Goal: Transaction & Acquisition: Book appointment/travel/reservation

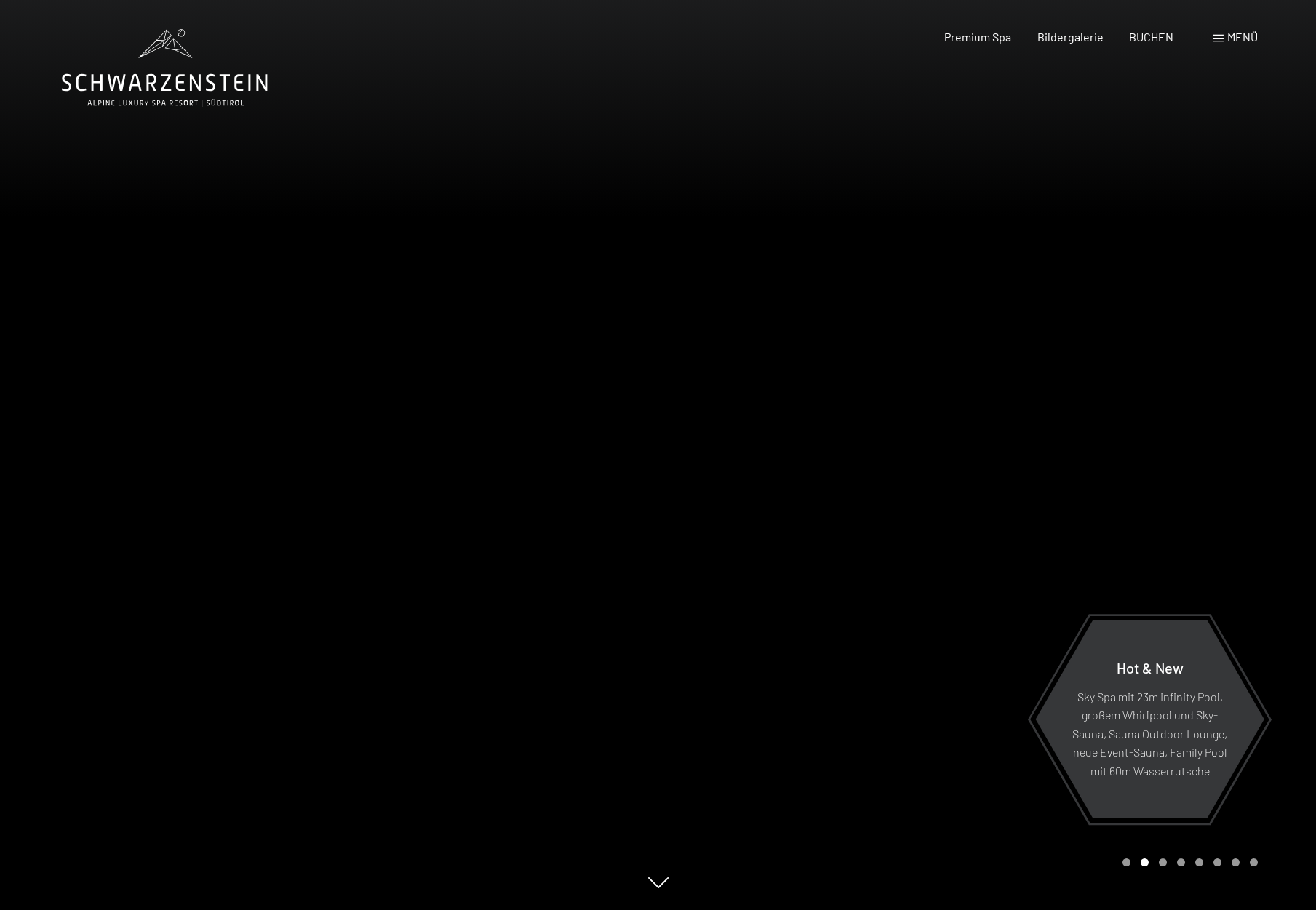
click at [1222, 41] on span at bounding box center [1219, 38] width 10 height 7
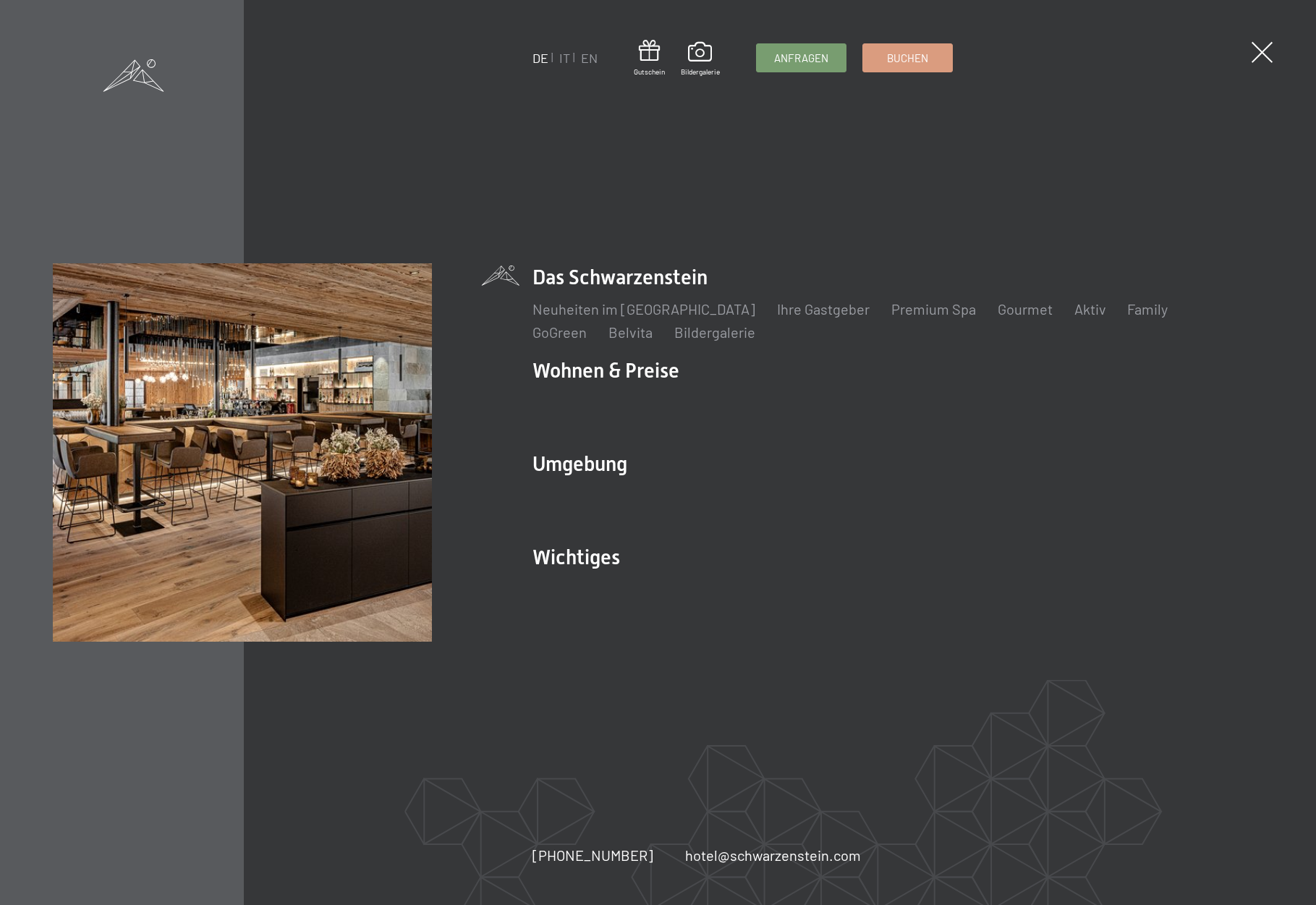
click at [570, 57] on ul "DE IT EN" at bounding box center [564, 57] width 65 height 18
click at [564, 58] on link "IT" at bounding box center [564, 57] width 11 height 16
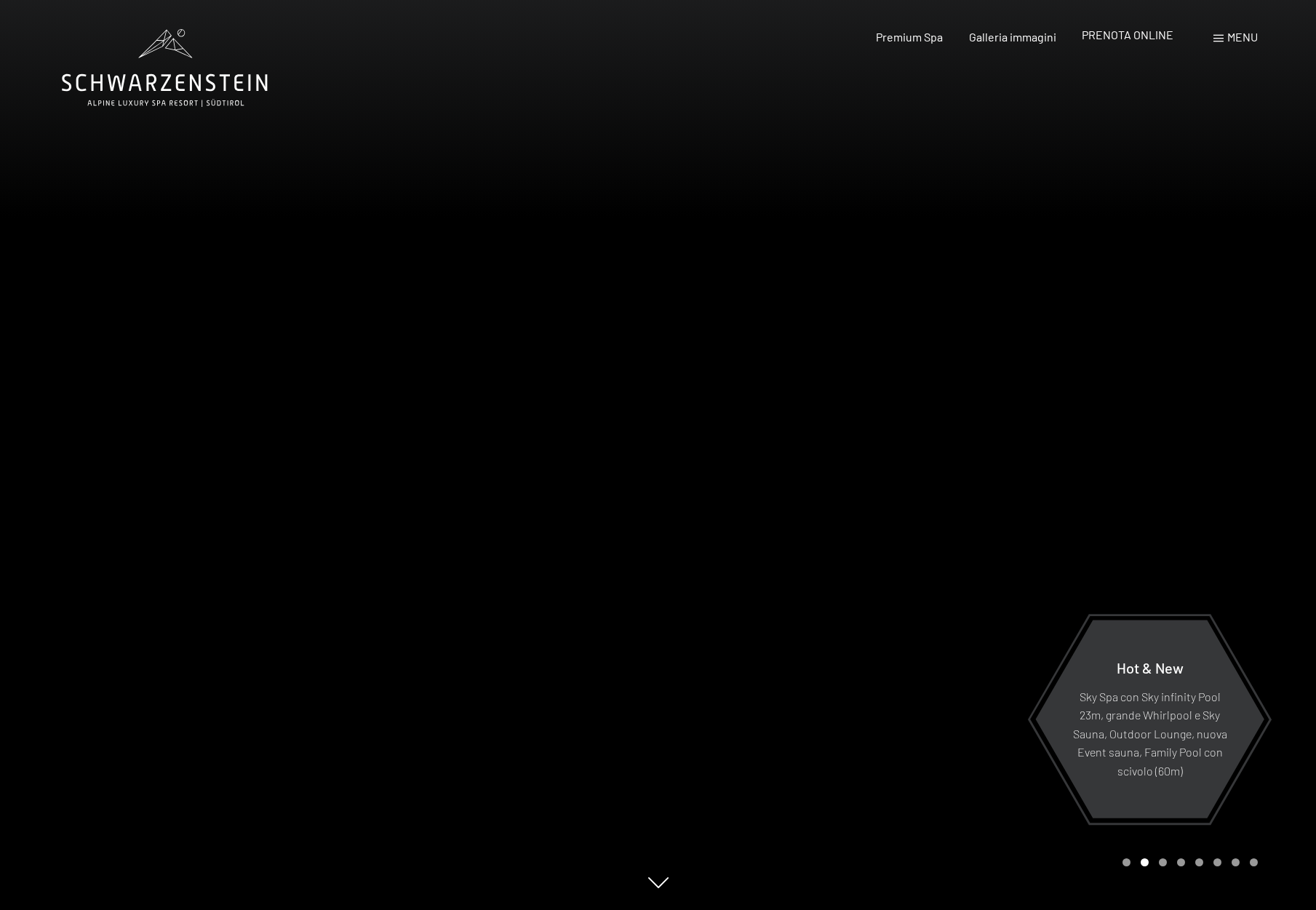
click at [1147, 37] on span "PRENOTA ONLINE" at bounding box center [1127, 35] width 91 height 14
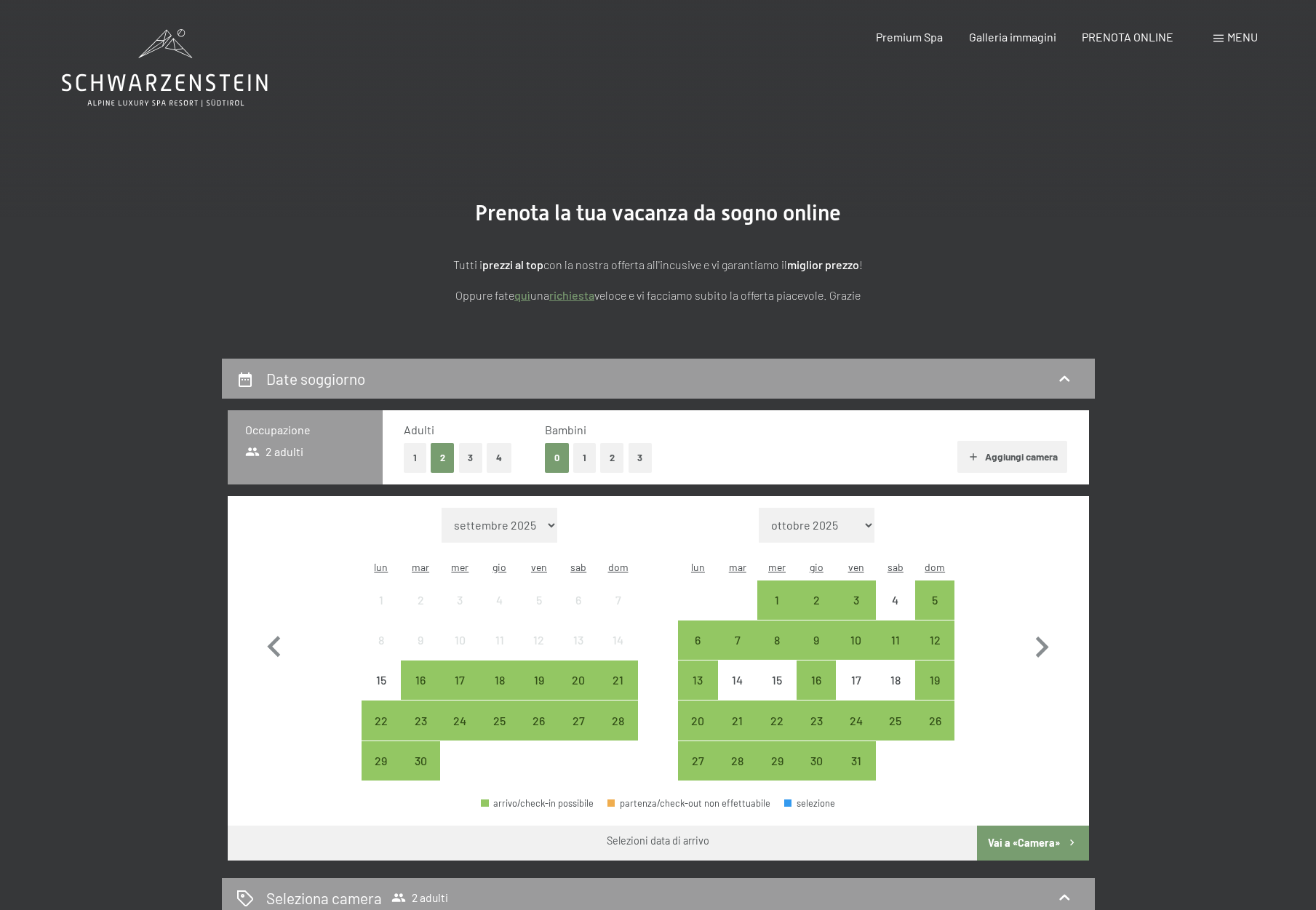
select select "2025-12-01"
select select "2026-01-01"
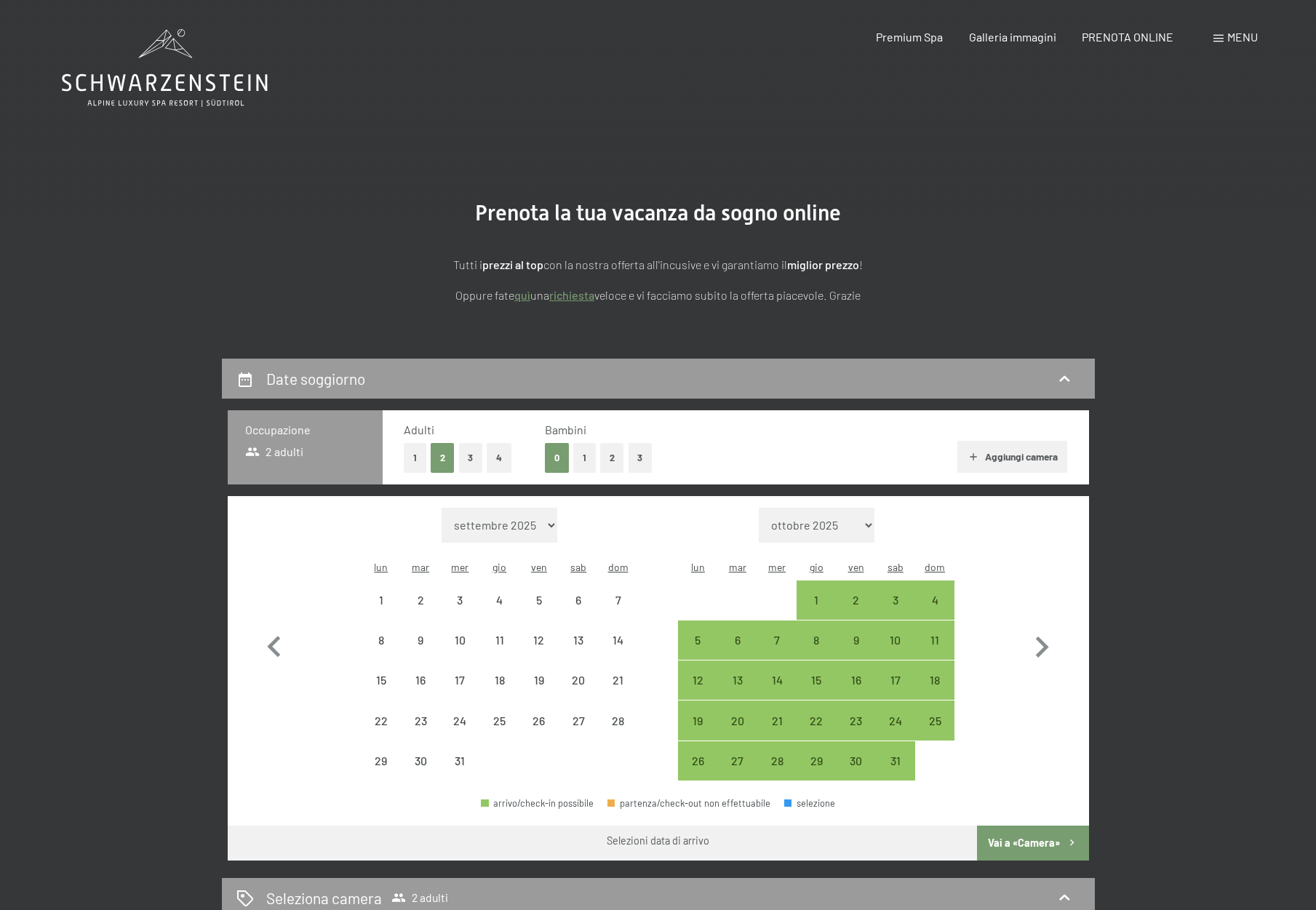
select select "2025-12-01"
select select "2026-01-01"
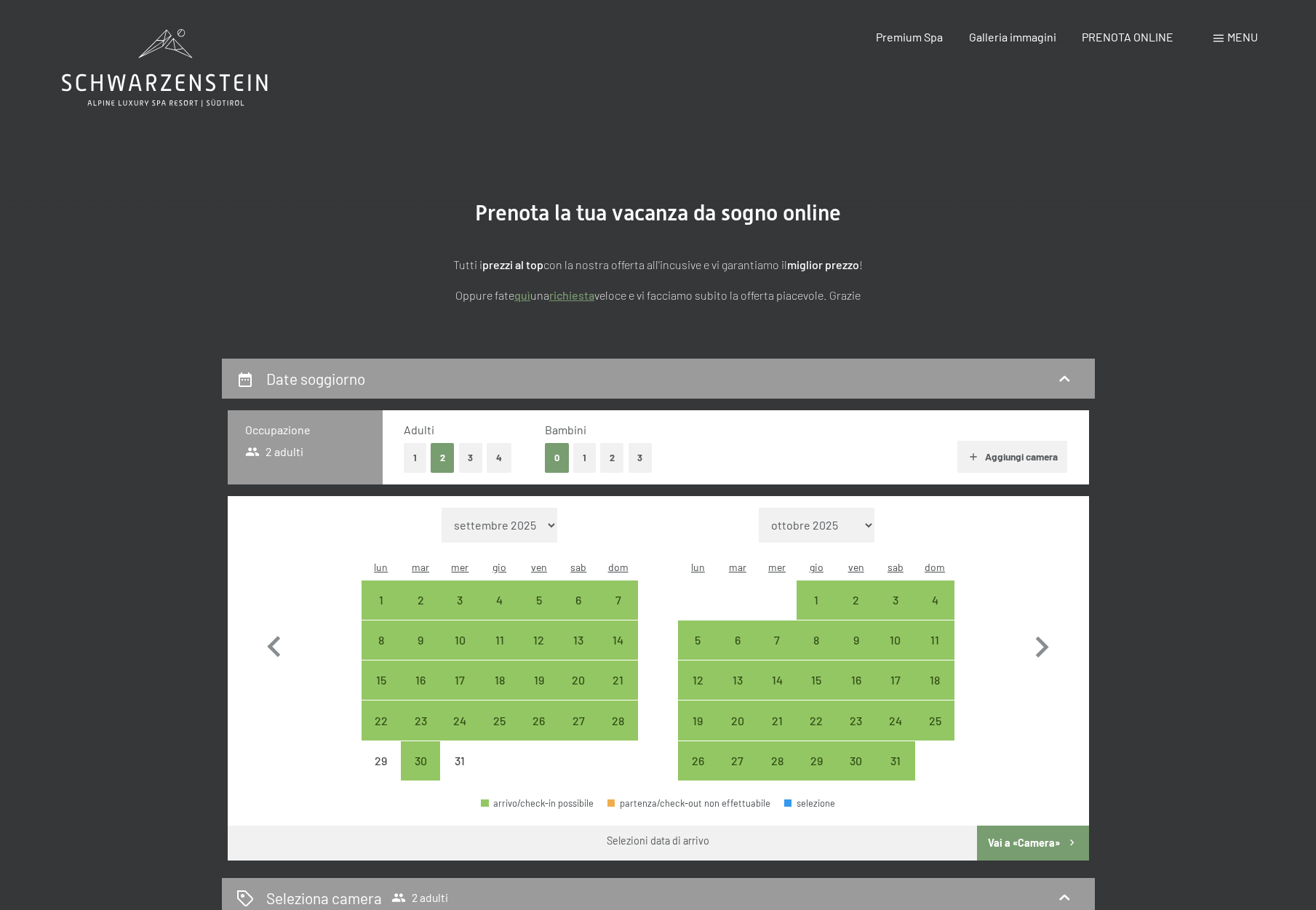
select select "2026-01-01"
select select "2026-02-01"
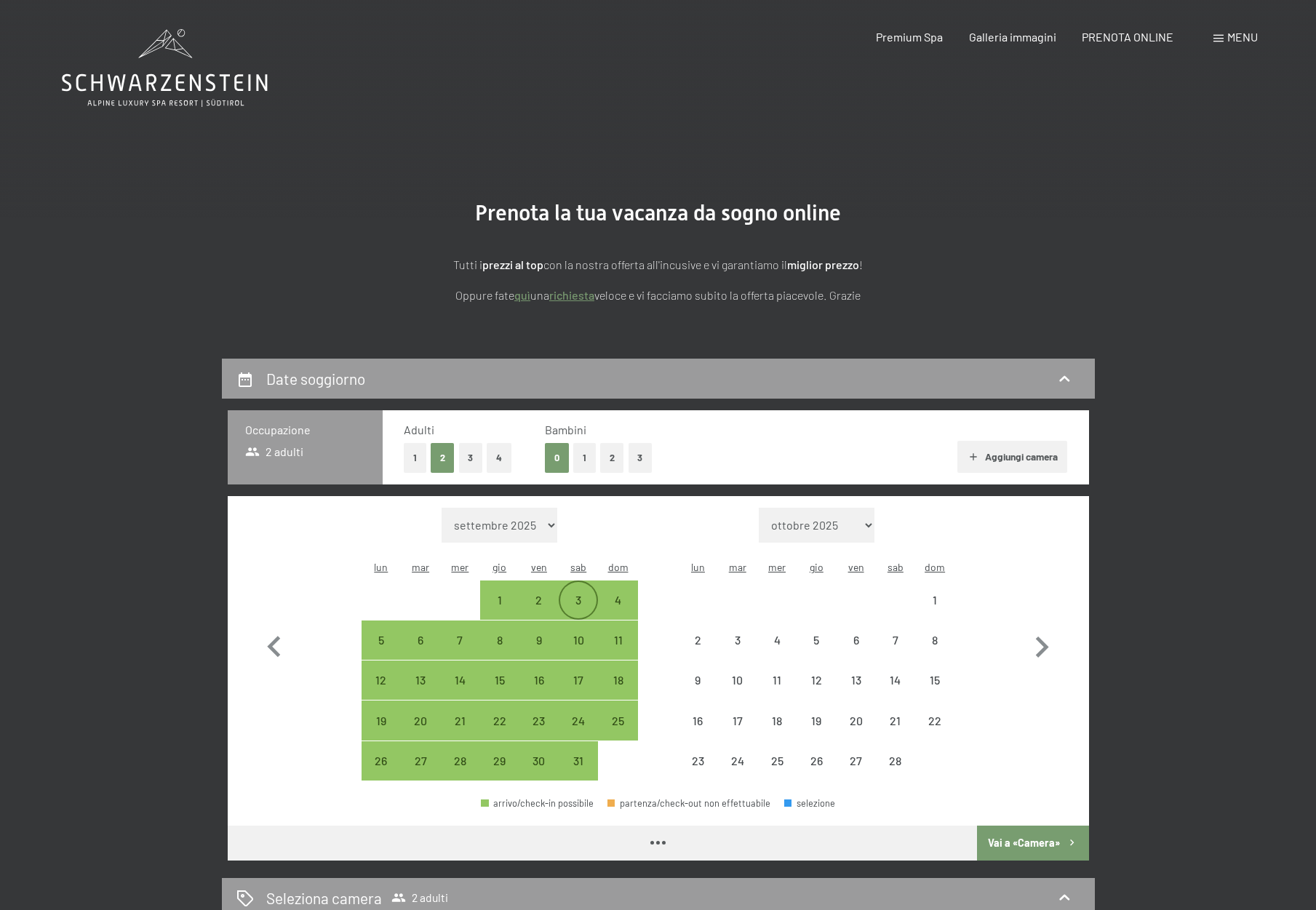
select select "2026-01-01"
select select "2026-02-01"
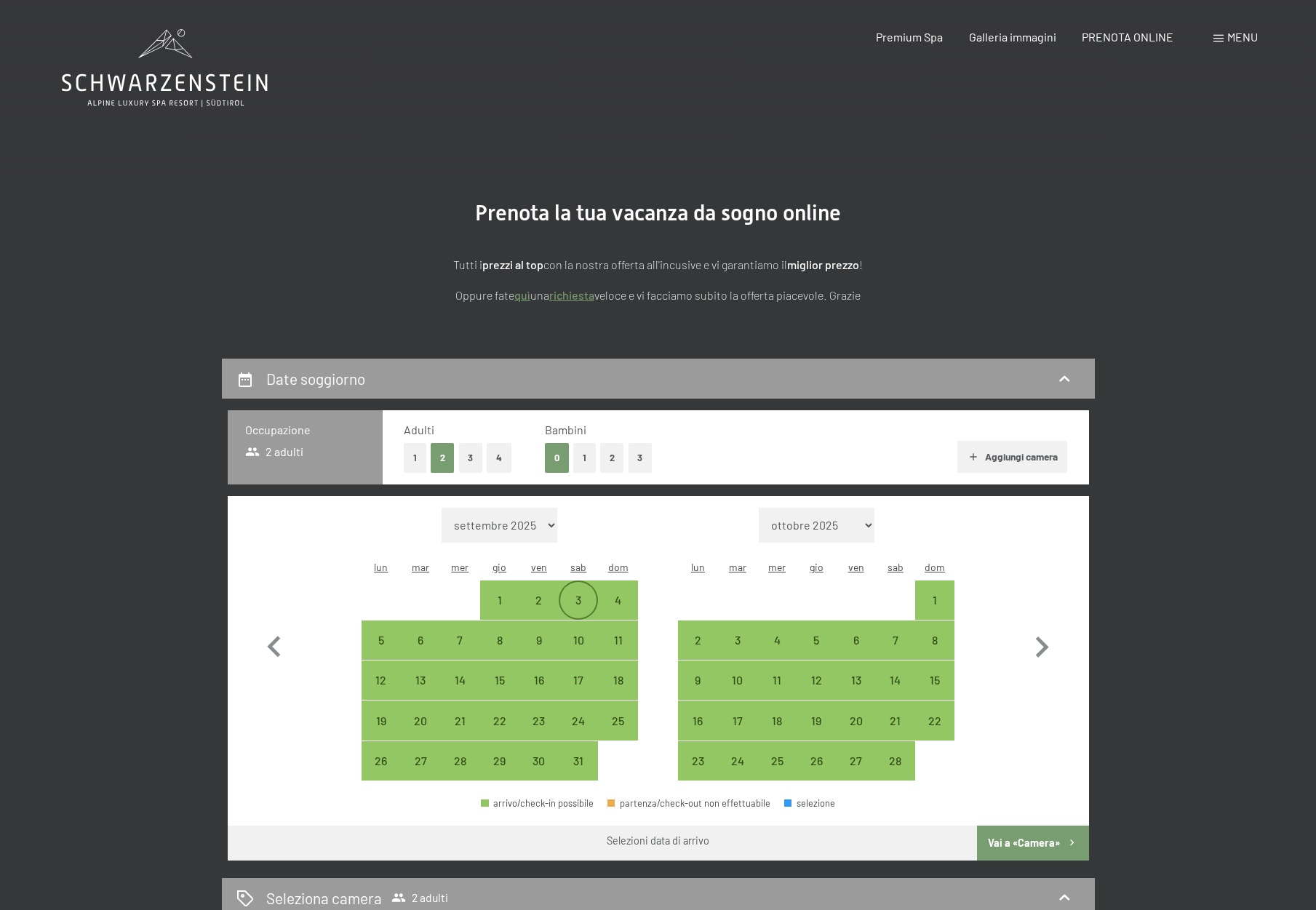
click at [586, 594] on div "3" at bounding box center [578, 612] width 36 height 36
select select "2026-01-01"
select select "2026-02-01"
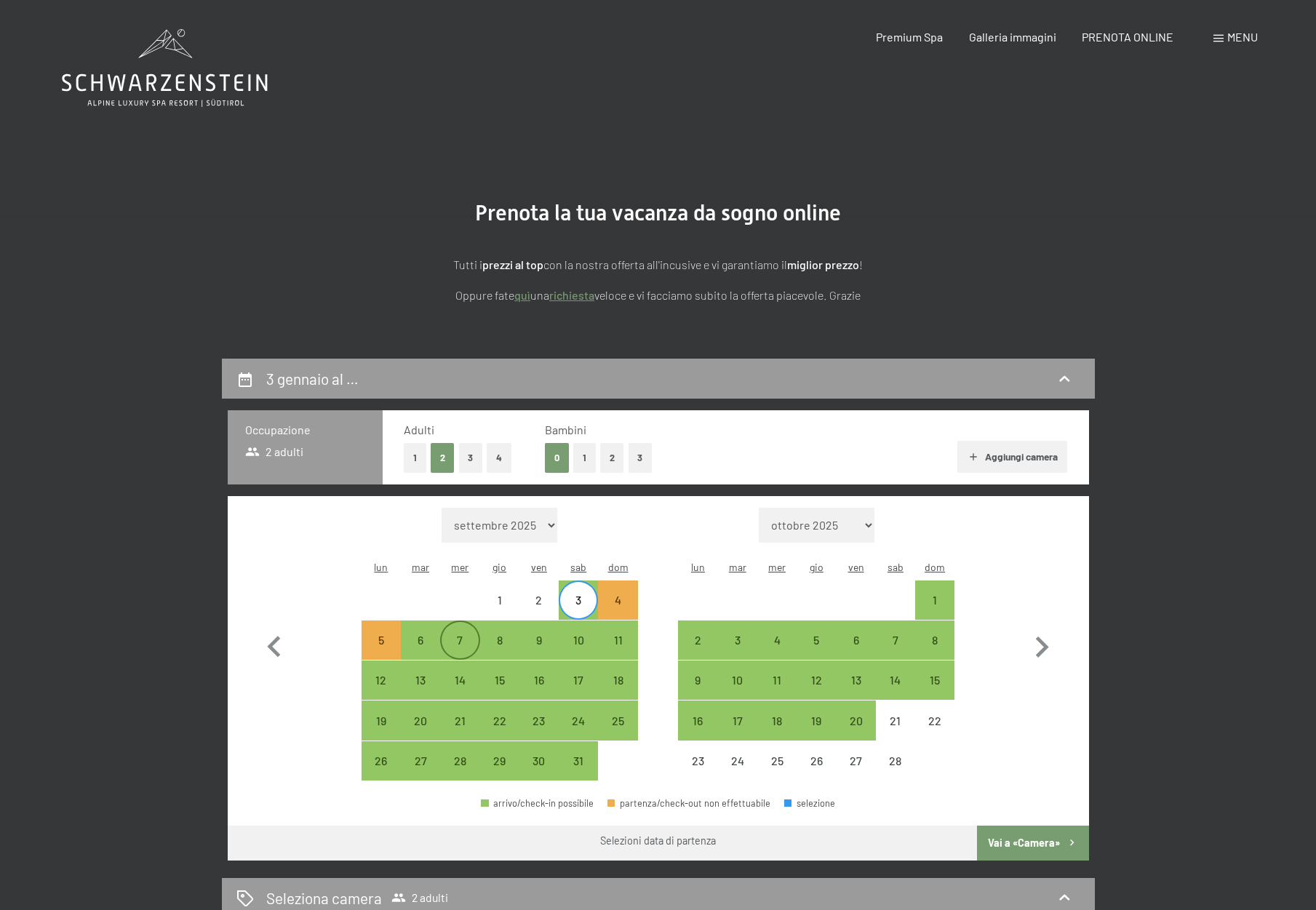
click at [460, 635] on div "7" at bounding box center [460, 653] width 36 height 36
select select "2026-01-01"
select select "2026-02-01"
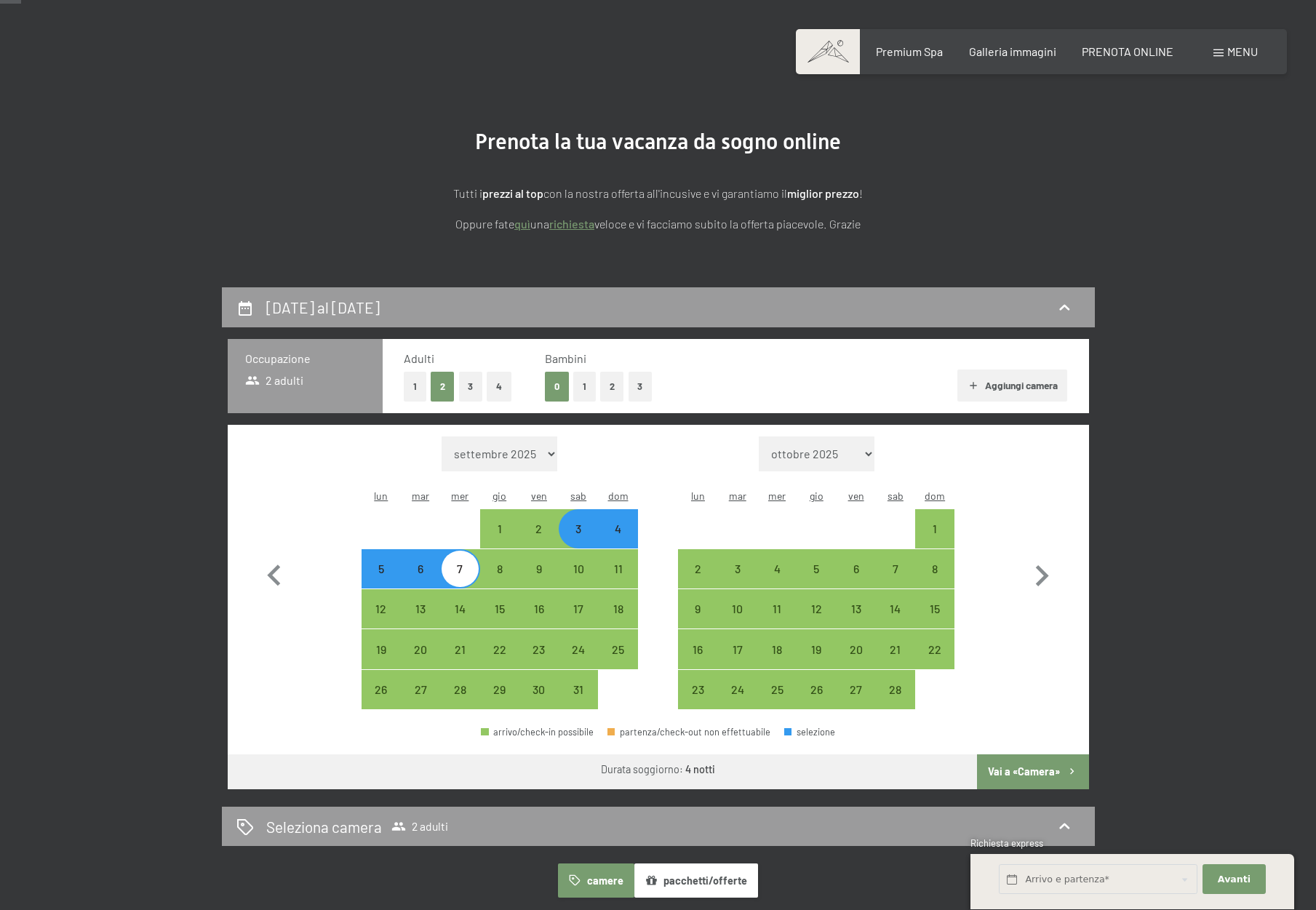
scroll to position [72, 0]
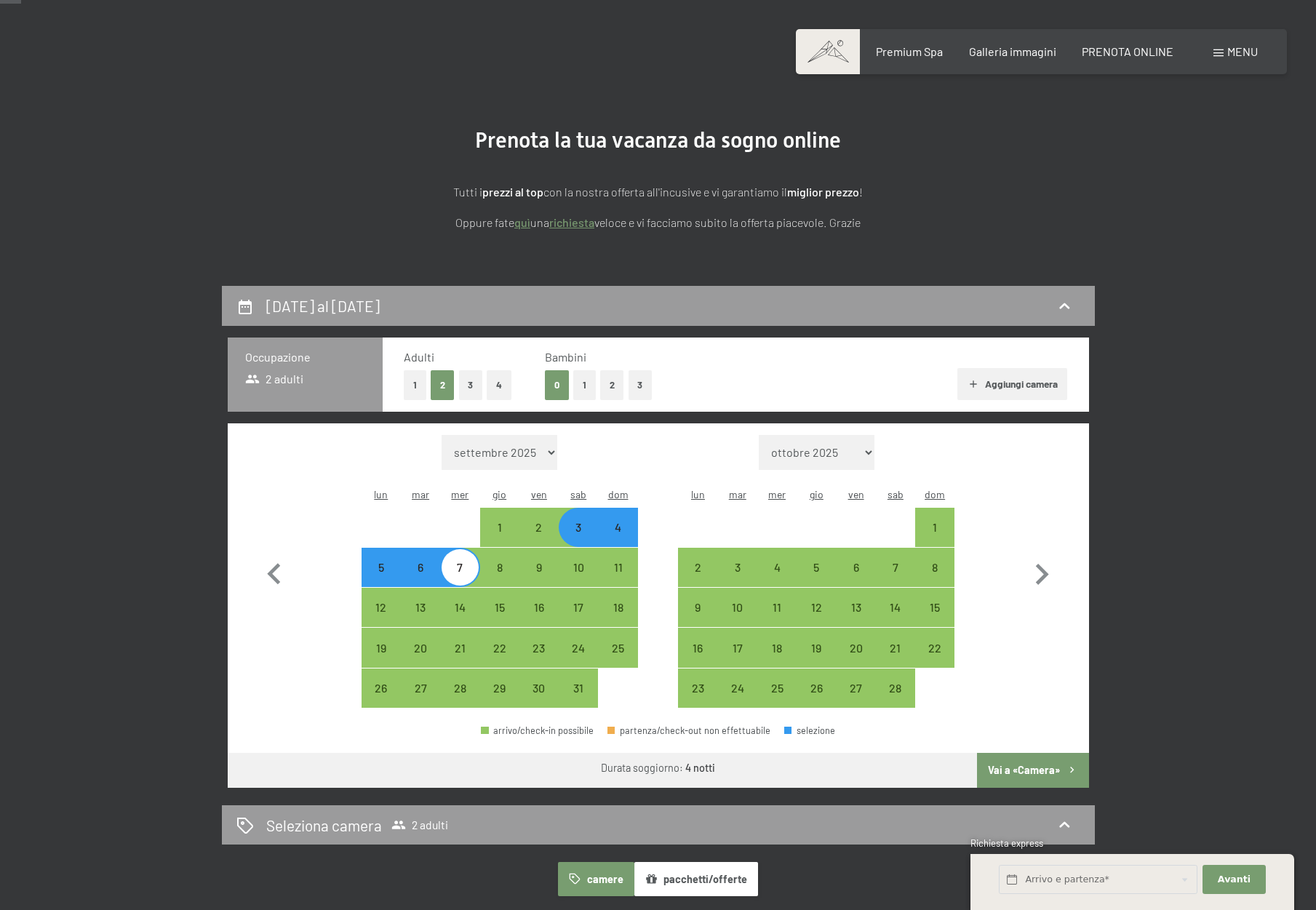
click at [439, 562] on div "6" at bounding box center [420, 580] width 36 height 36
select select "2026-01-01"
select select "2026-02-01"
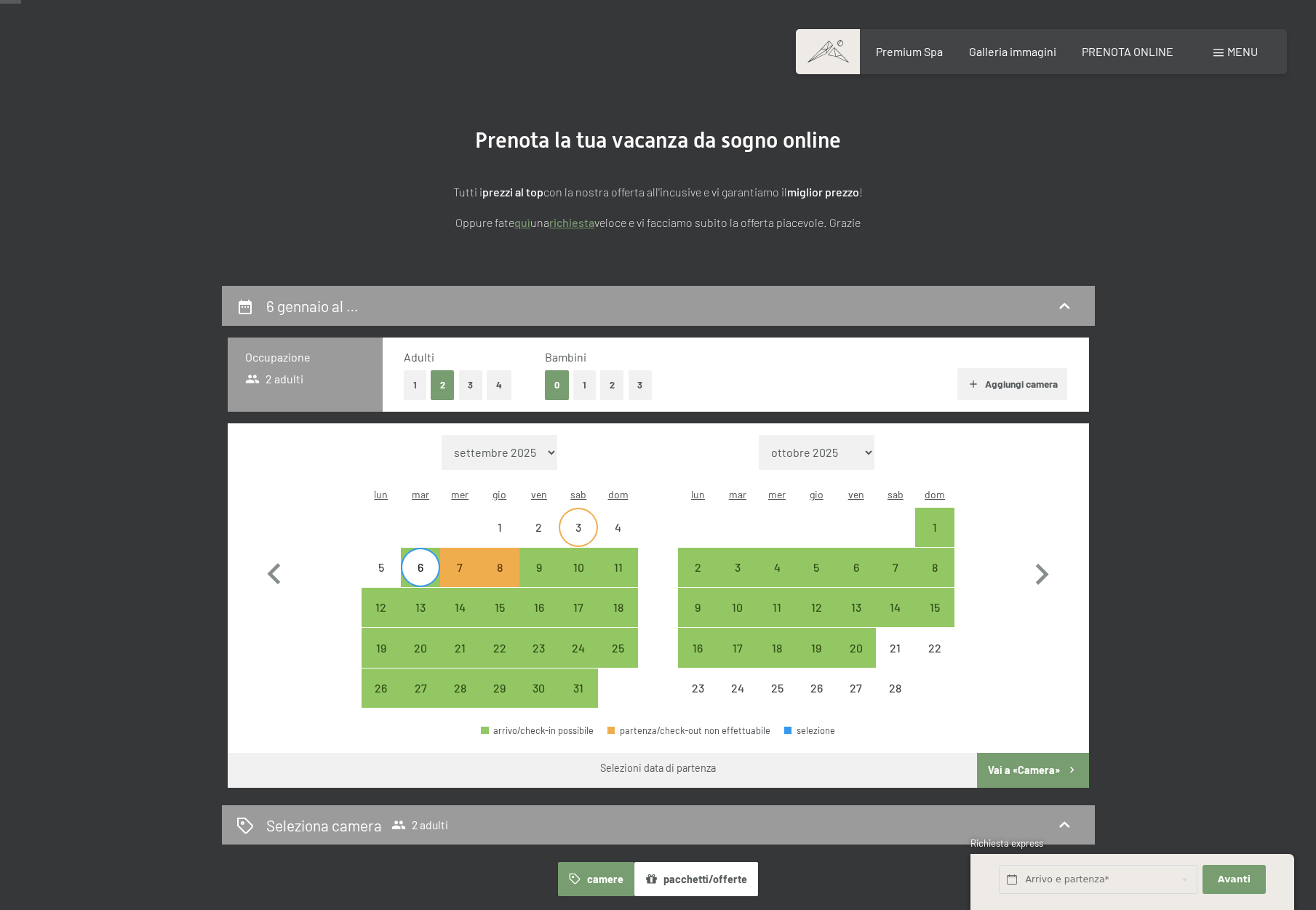
click at [588, 522] on div "3" at bounding box center [578, 540] width 36 height 36
select select "2026-01-01"
select select "2026-02-01"
click at [425, 562] on div "6" at bounding box center [420, 580] width 36 height 36
select select "2026-01-01"
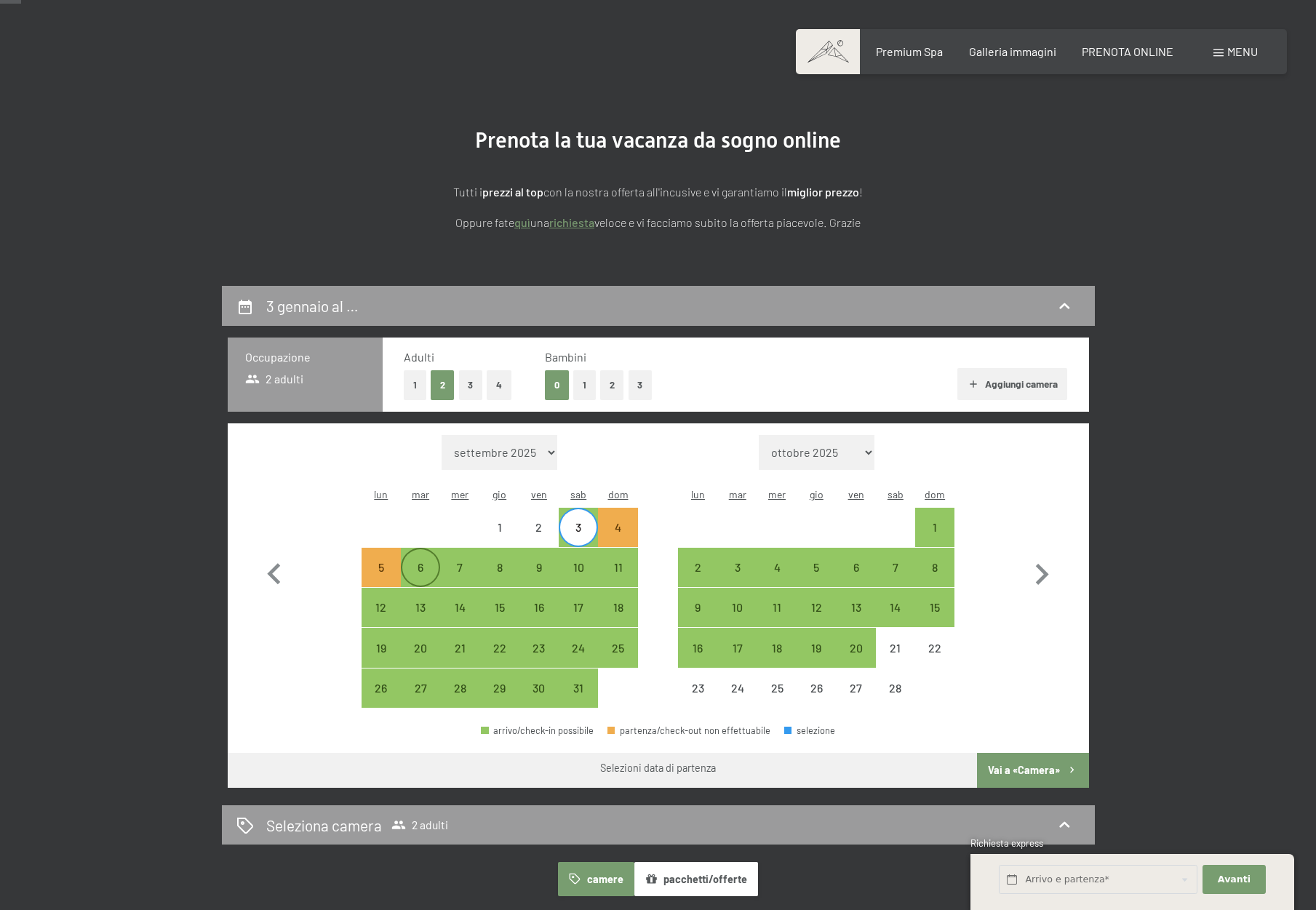
select select "2026-02-01"
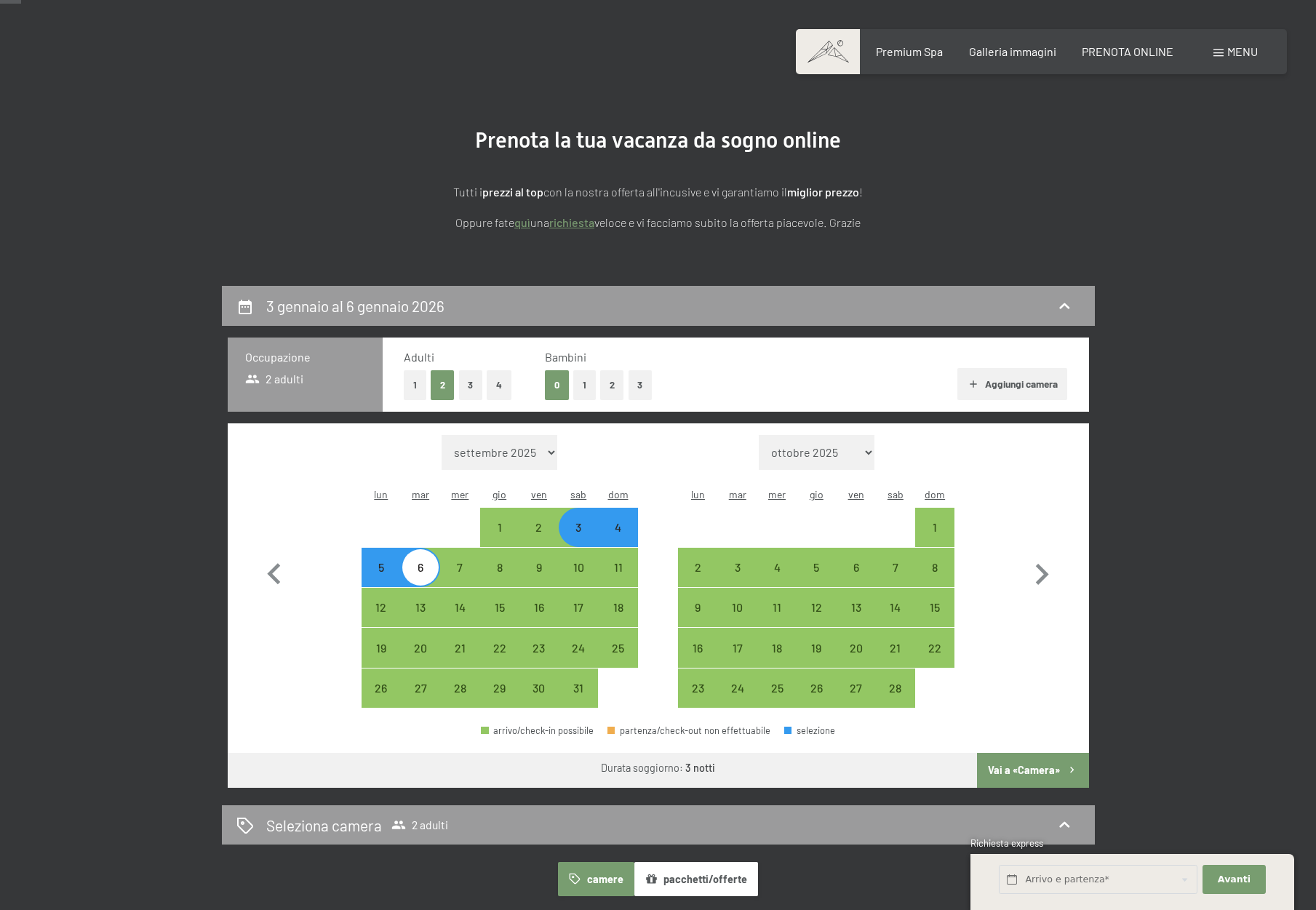
scroll to position [72, 1]
click at [1018, 753] on button "Vai a «Camera»" at bounding box center [1032, 770] width 111 height 35
select select "2026-01-01"
select select "2026-02-01"
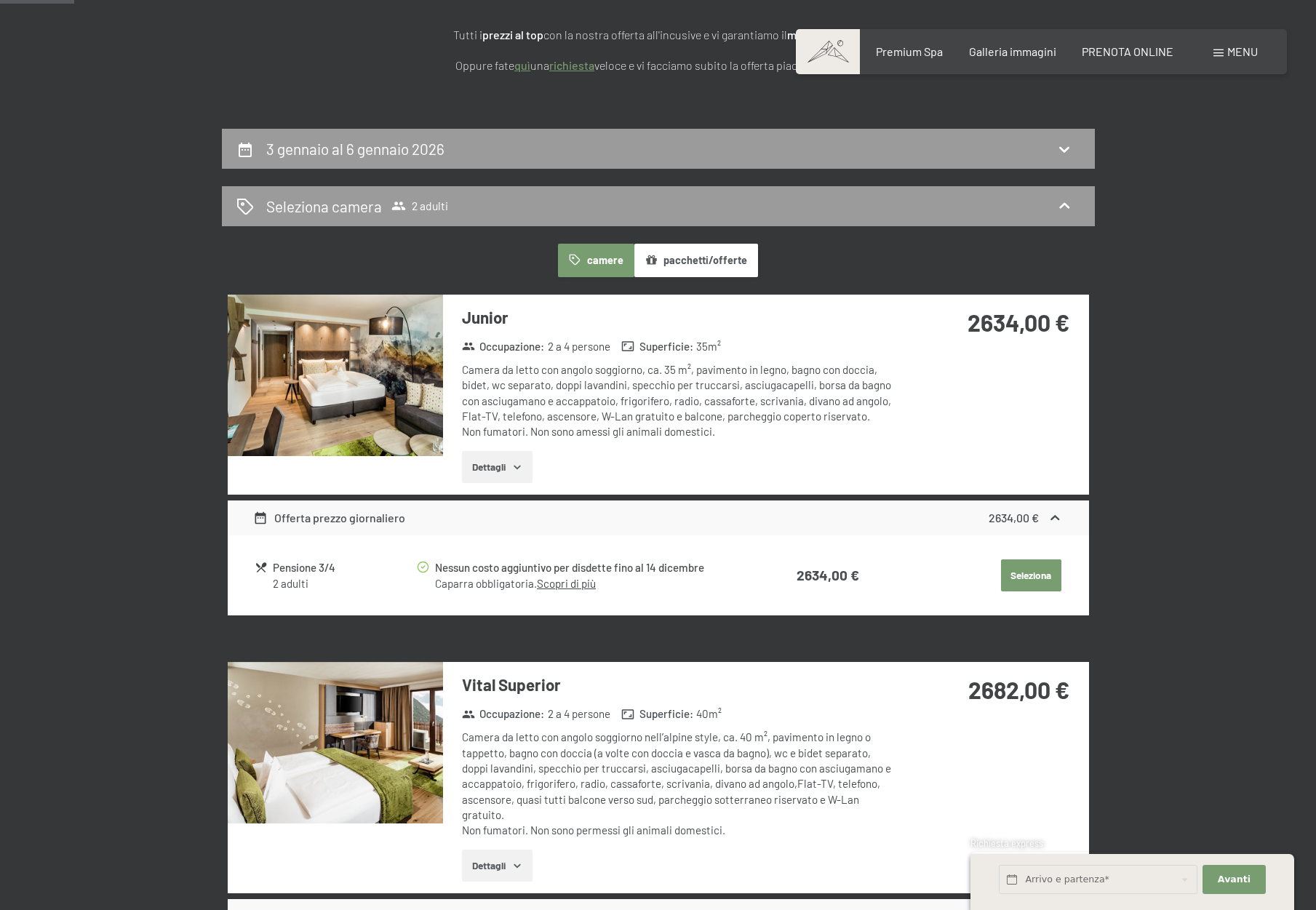
scroll to position [229, 0]
click at [402, 365] on img at bounding box center [335, 375] width 216 height 161
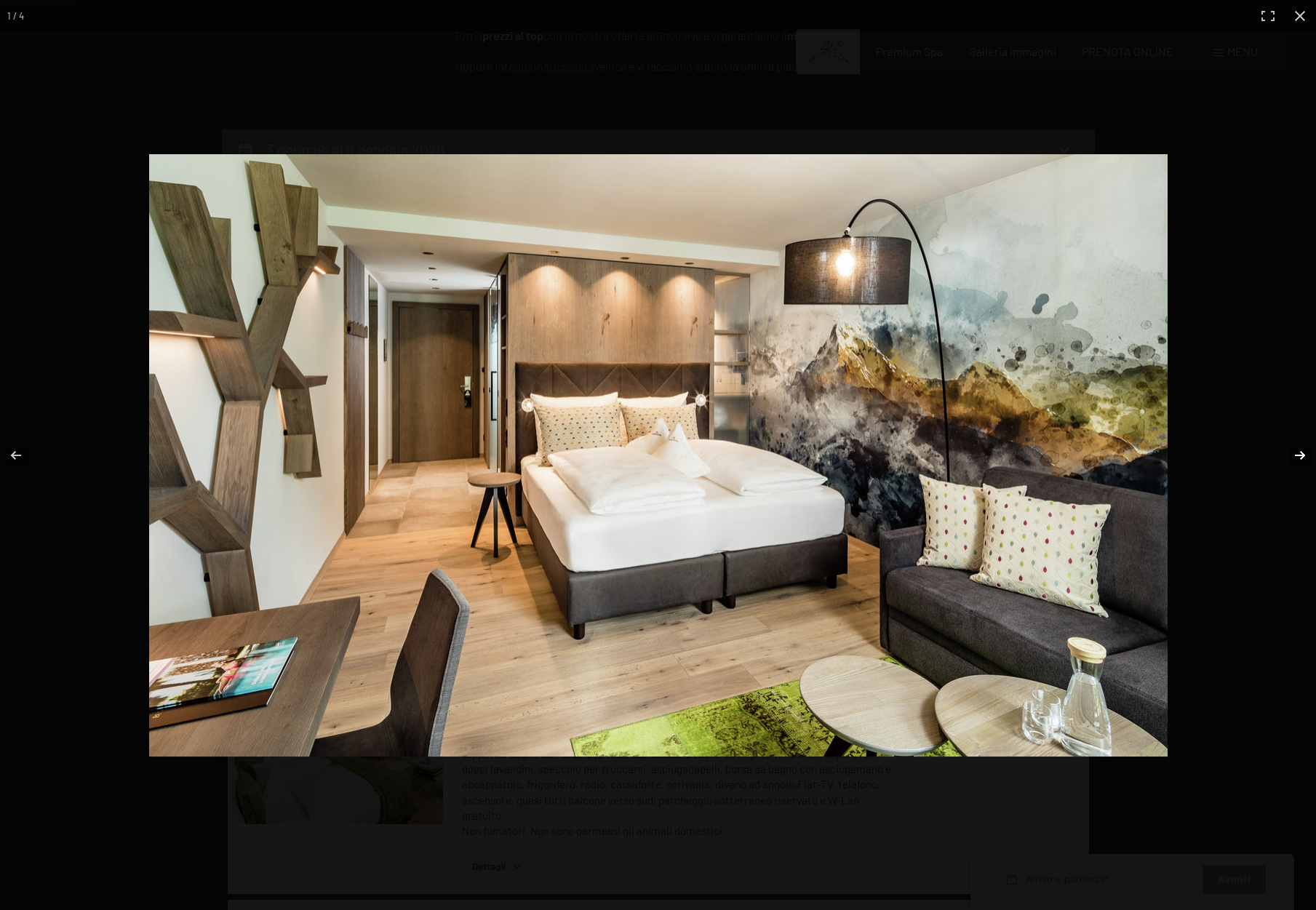
click at [1300, 453] on button "button" at bounding box center [1290, 455] width 51 height 72
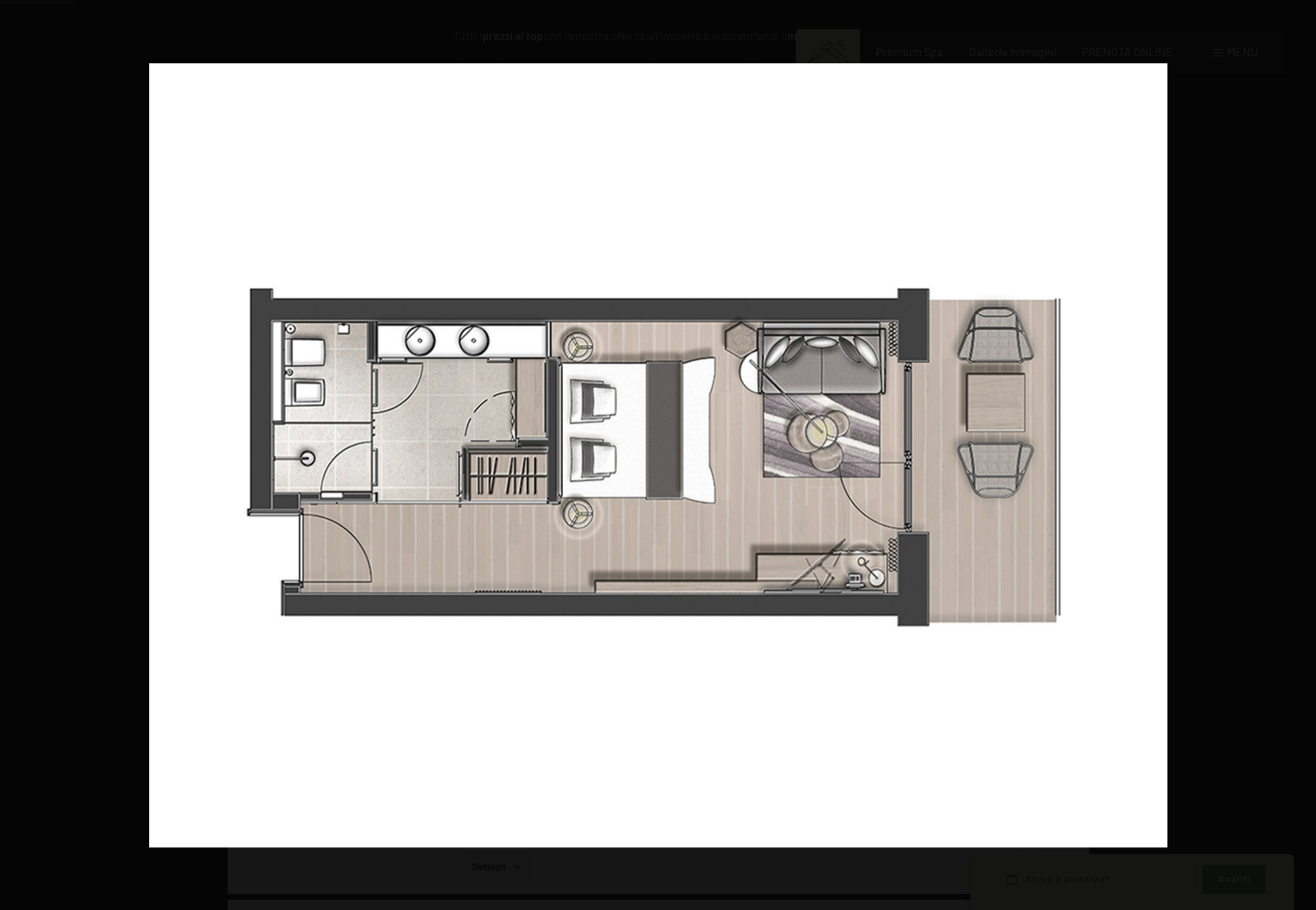
click at [1300, 453] on button "button" at bounding box center [1290, 455] width 51 height 72
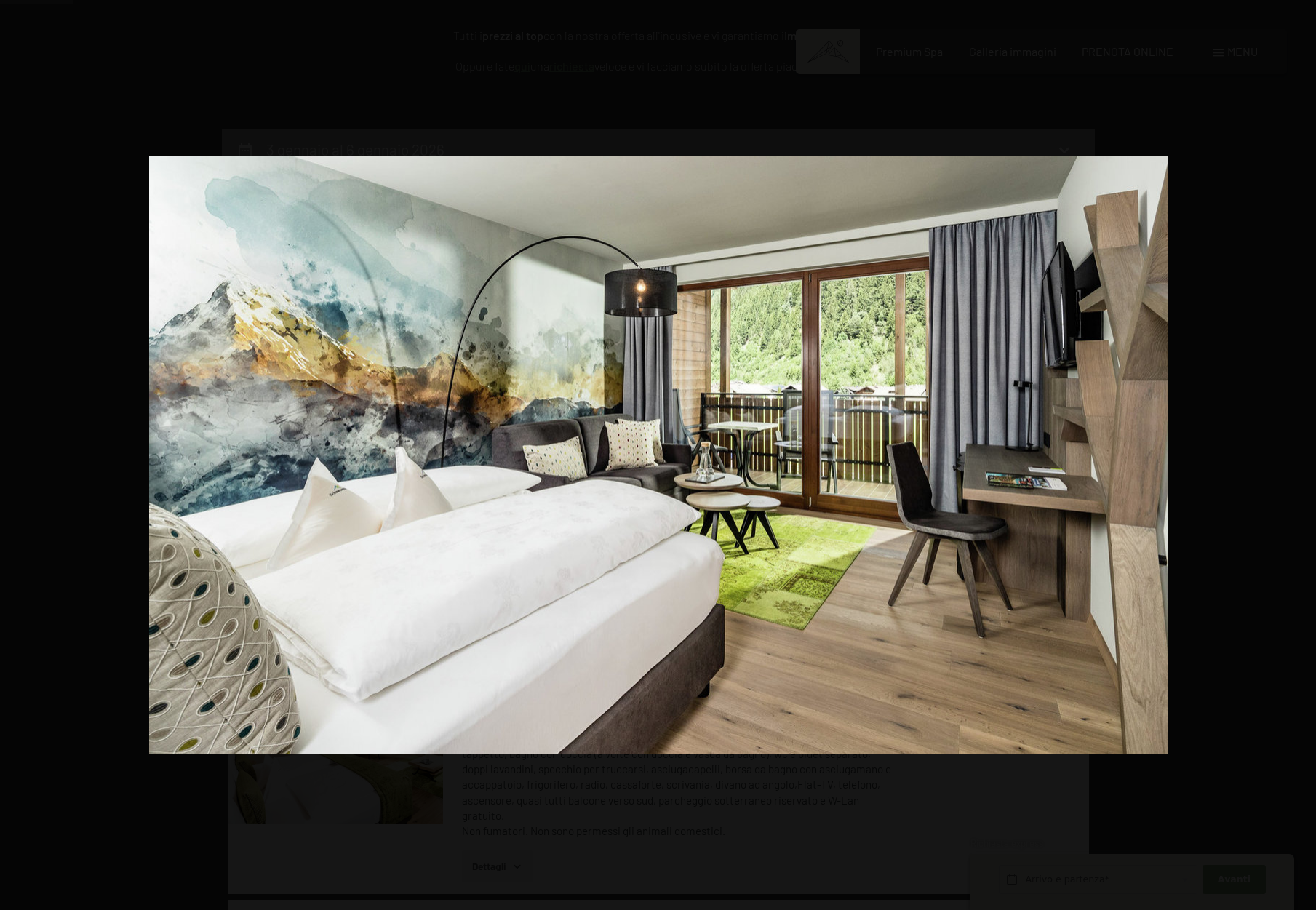
click at [1300, 453] on button "button" at bounding box center [1290, 455] width 51 height 72
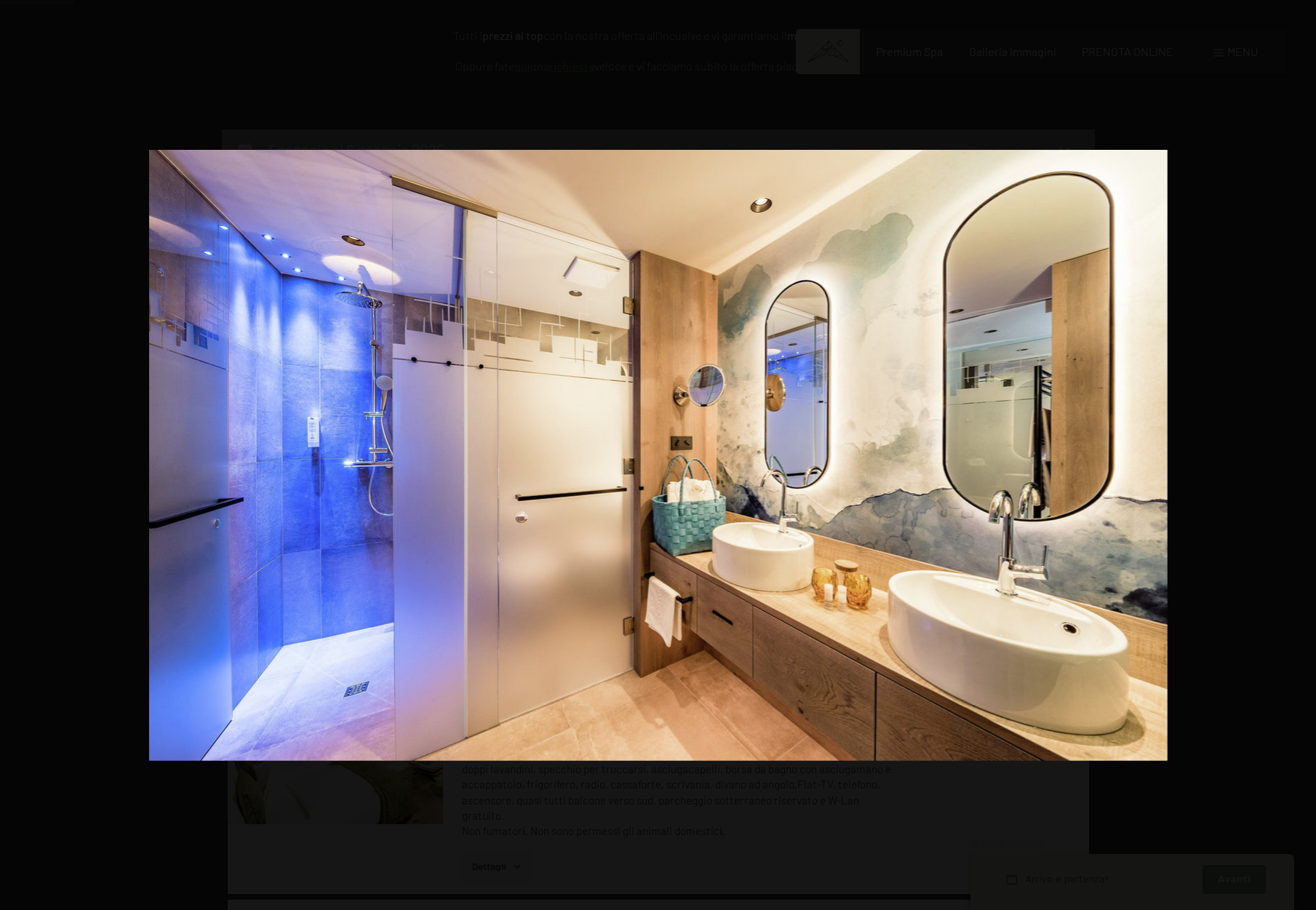
click at [1300, 453] on button "button" at bounding box center [1290, 455] width 51 height 72
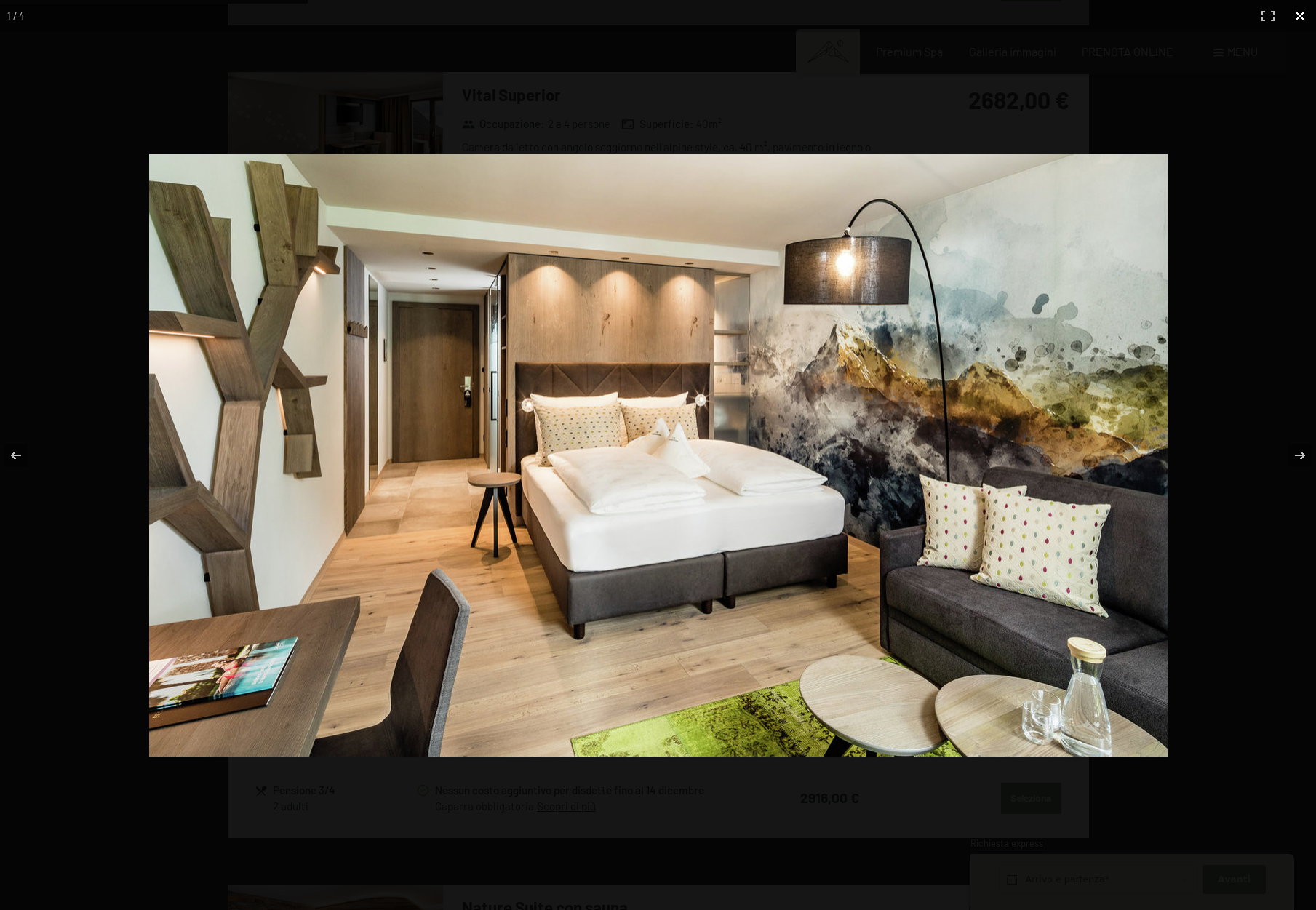
scroll to position [957, 0]
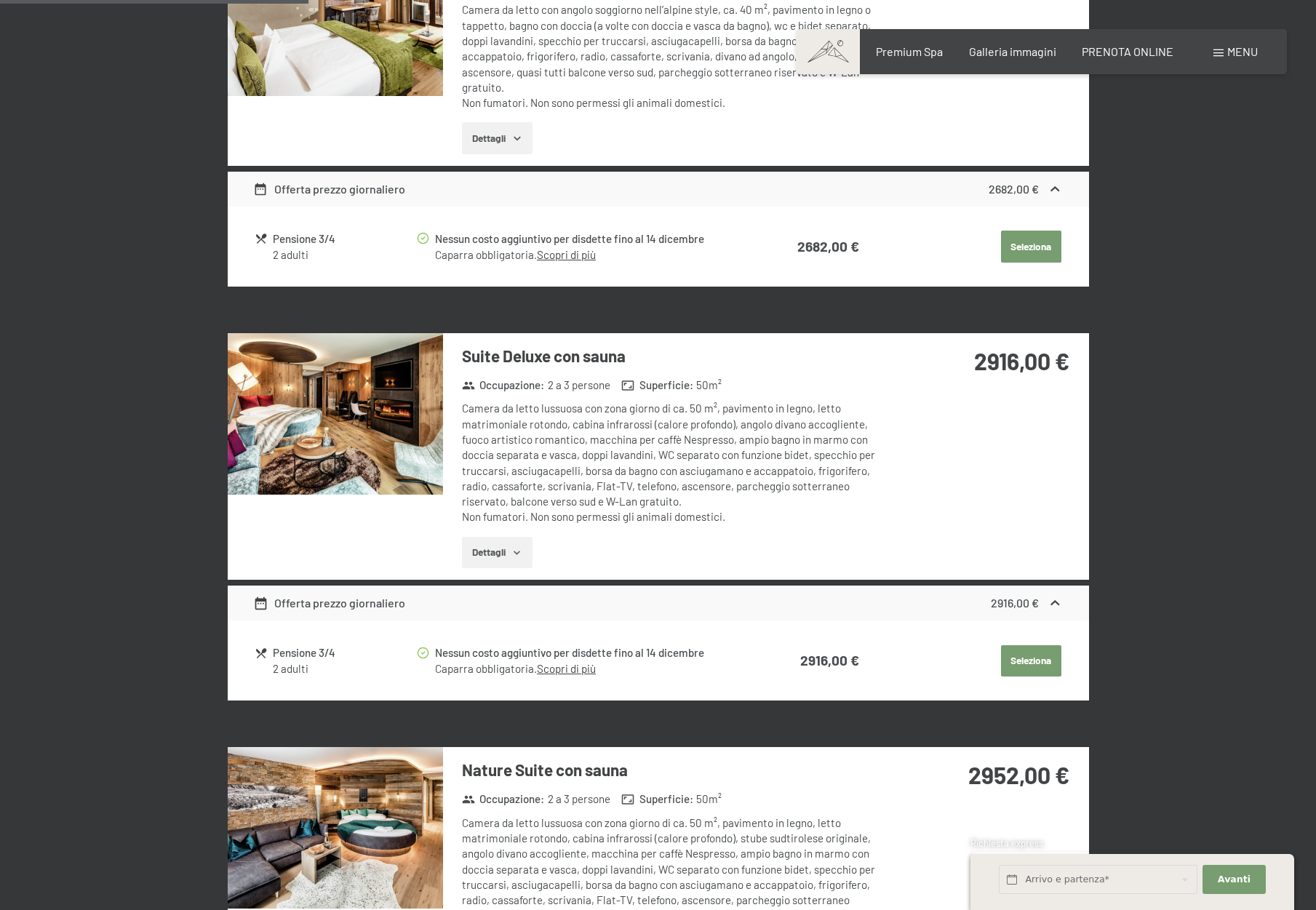
click at [0, 0] on button "button" at bounding box center [0, 0] width 0 height 0
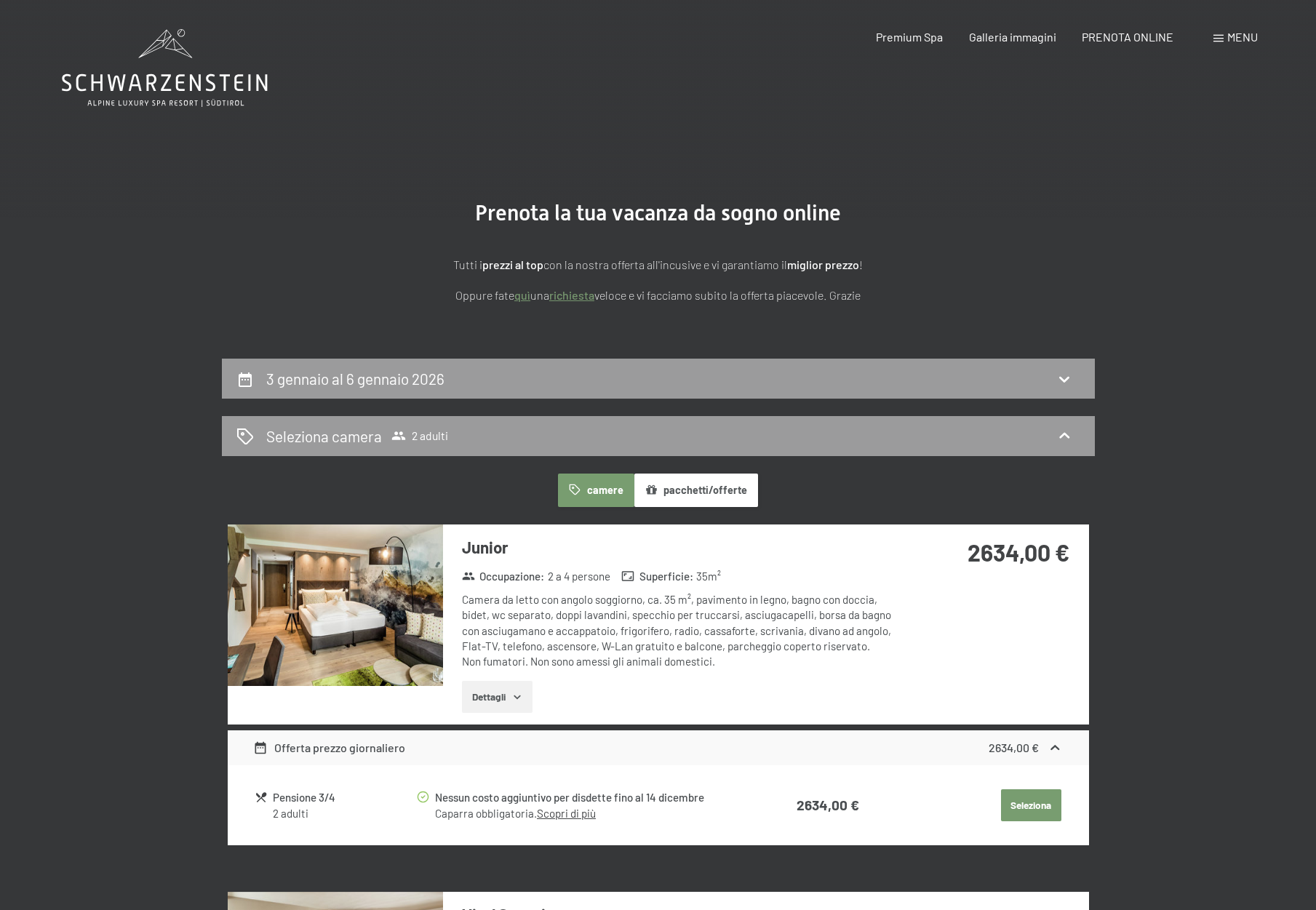
scroll to position [0, 0]
click at [177, 91] on icon at bounding box center [165, 68] width 206 height 78
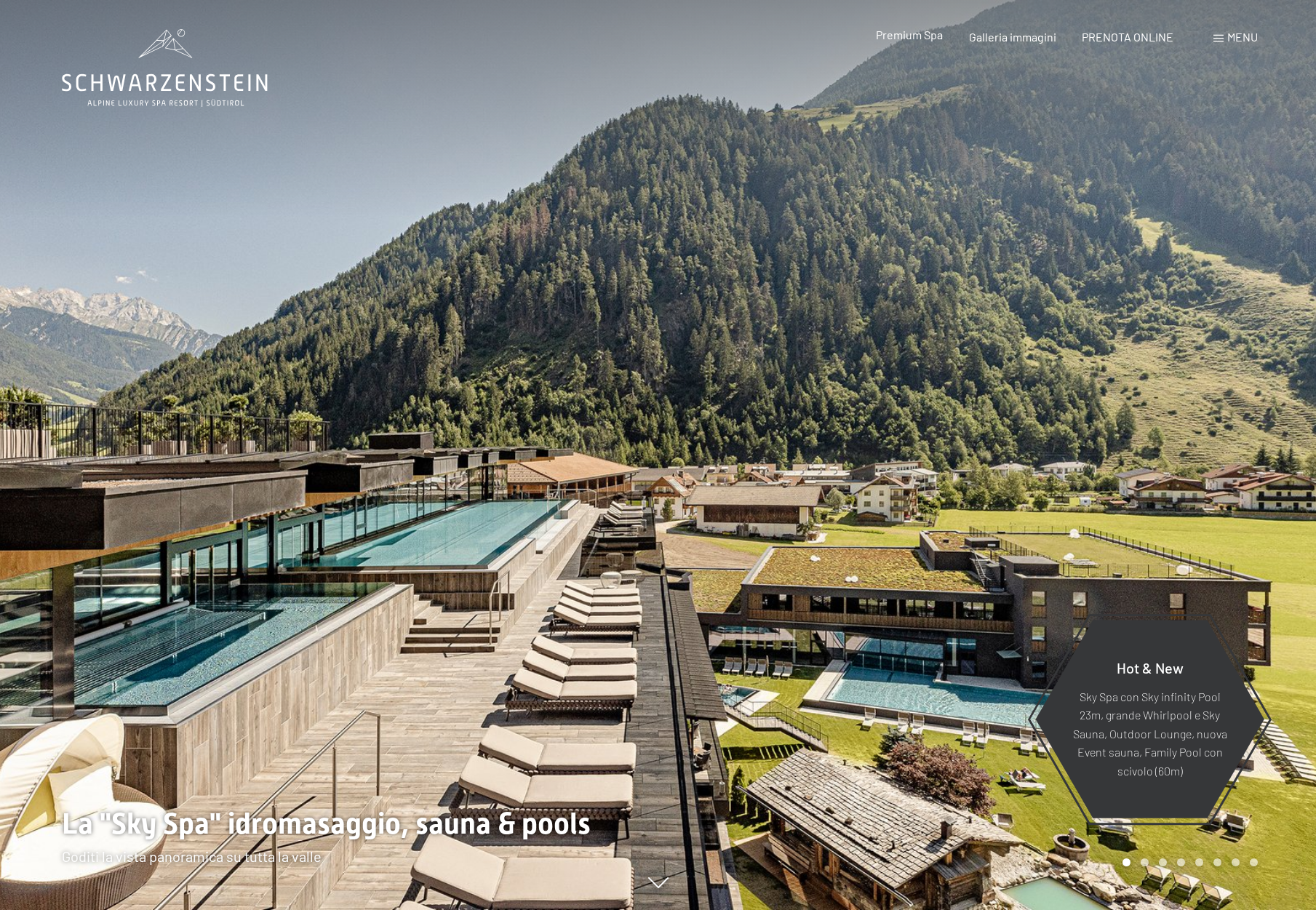
click at [914, 38] on span "Premium Spa" at bounding box center [910, 35] width 67 height 14
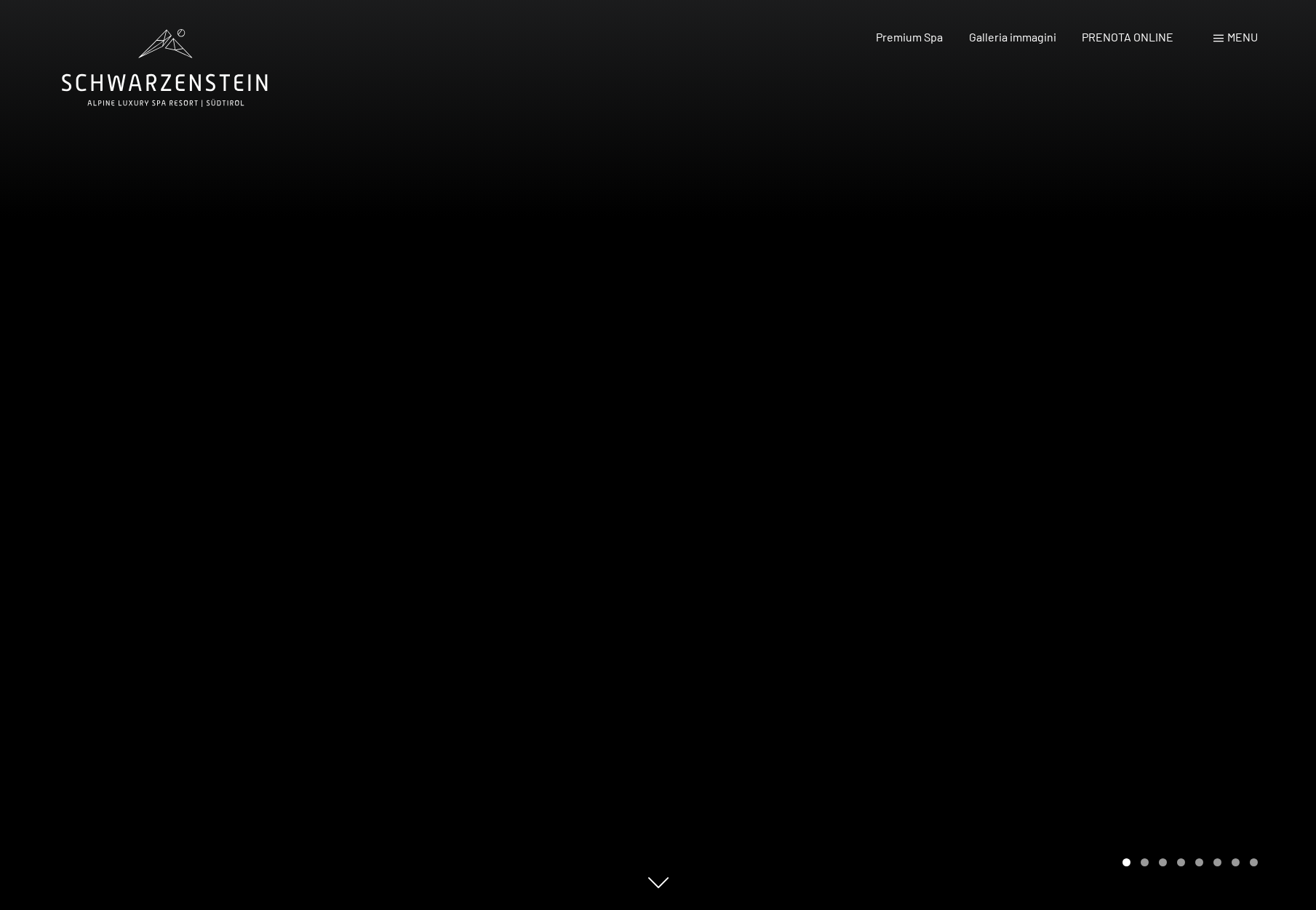
click at [1289, 441] on div at bounding box center [987, 455] width 658 height 910
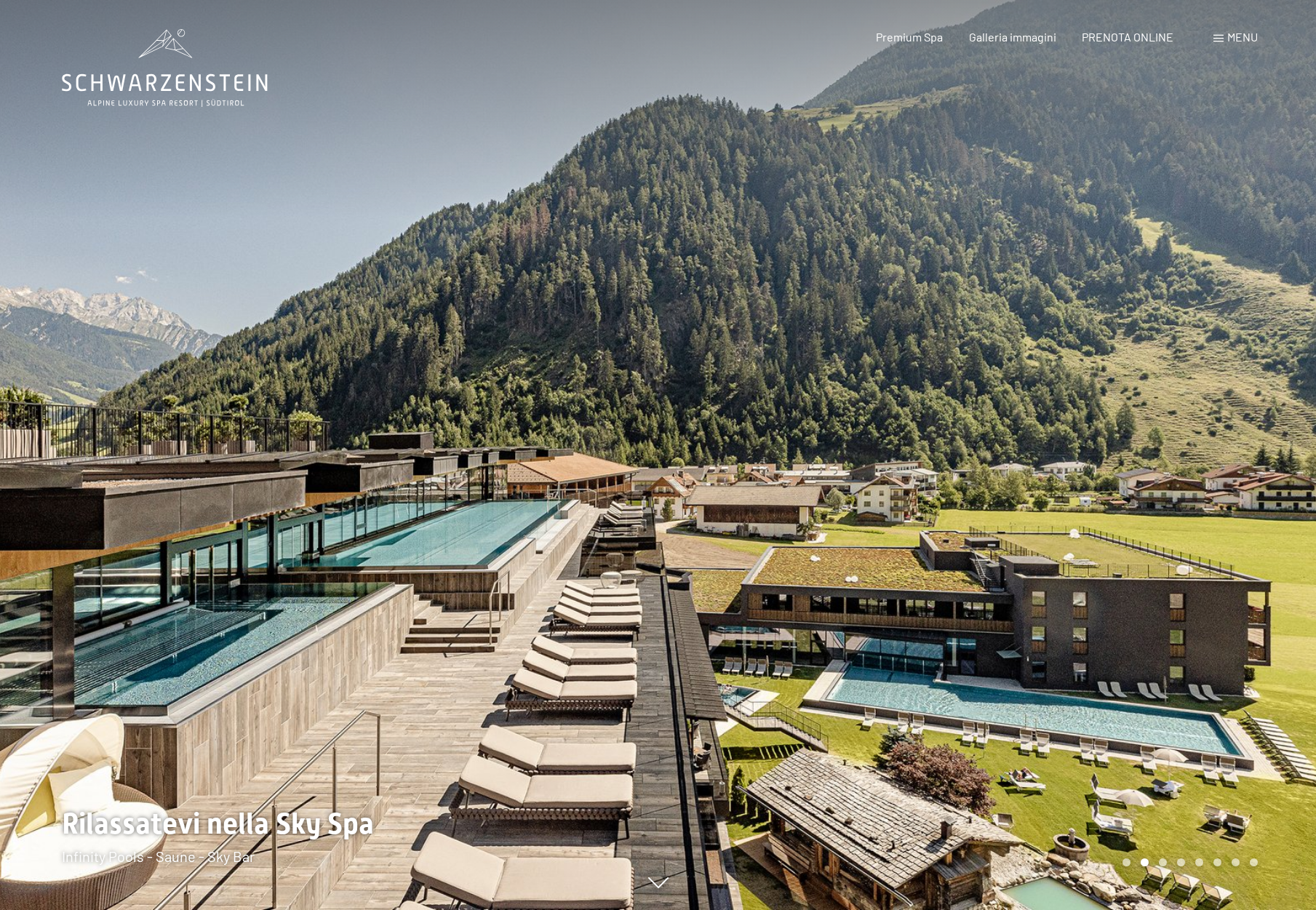
click at [1238, 431] on div at bounding box center [987, 455] width 658 height 910
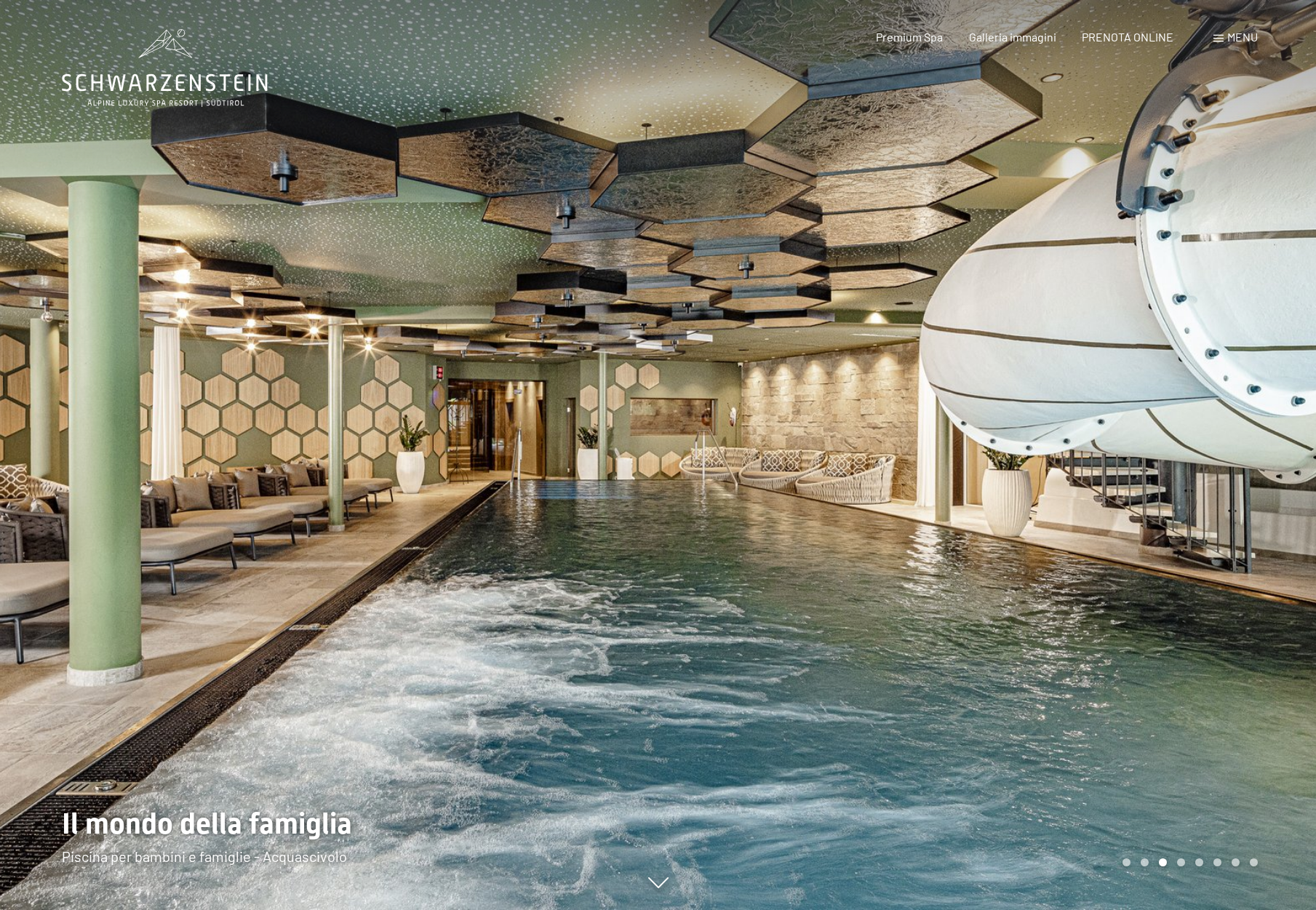
click at [1172, 411] on div at bounding box center [987, 455] width 658 height 910
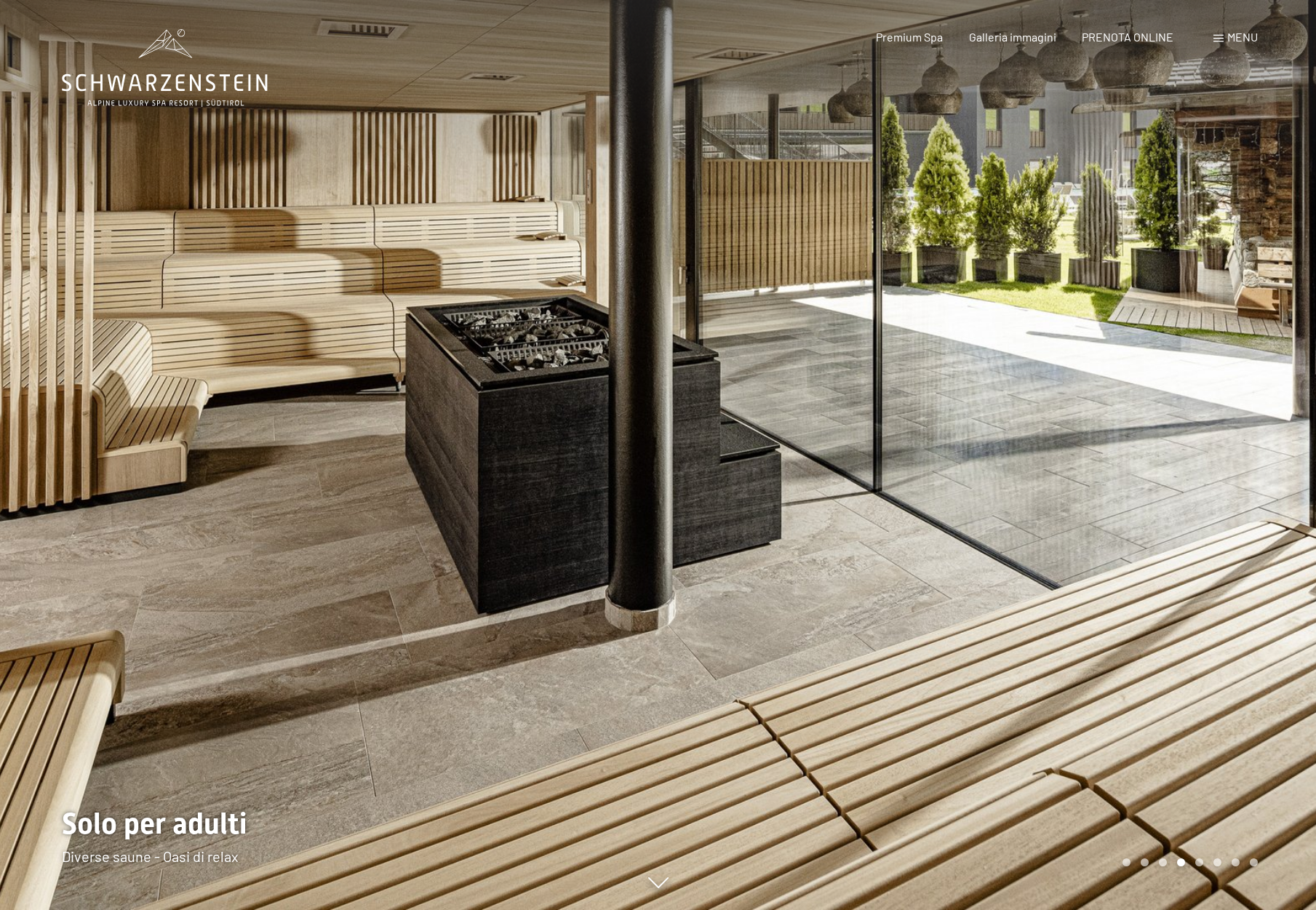
click at [1172, 411] on div at bounding box center [987, 455] width 658 height 910
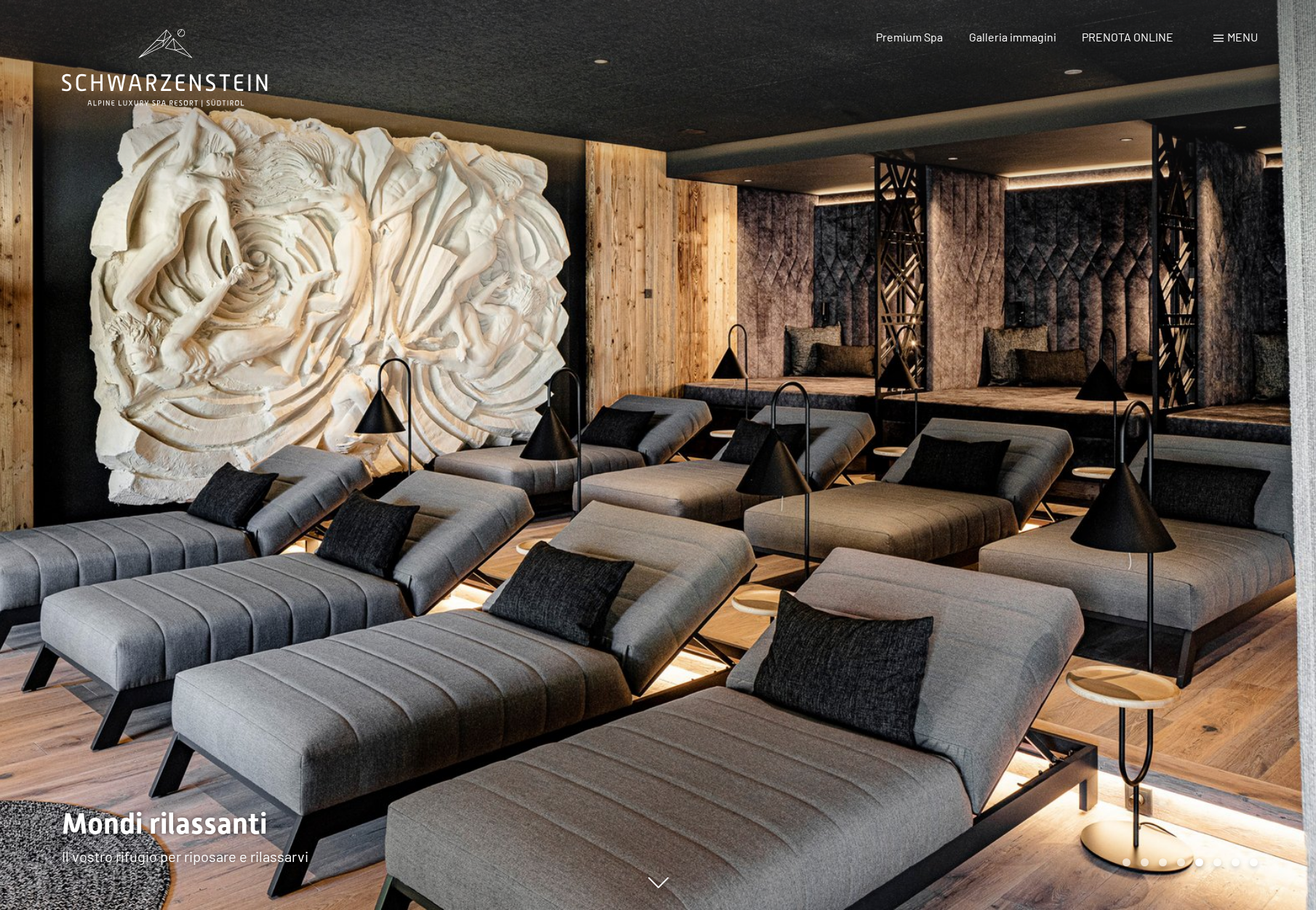
click at [1172, 411] on div at bounding box center [987, 455] width 658 height 910
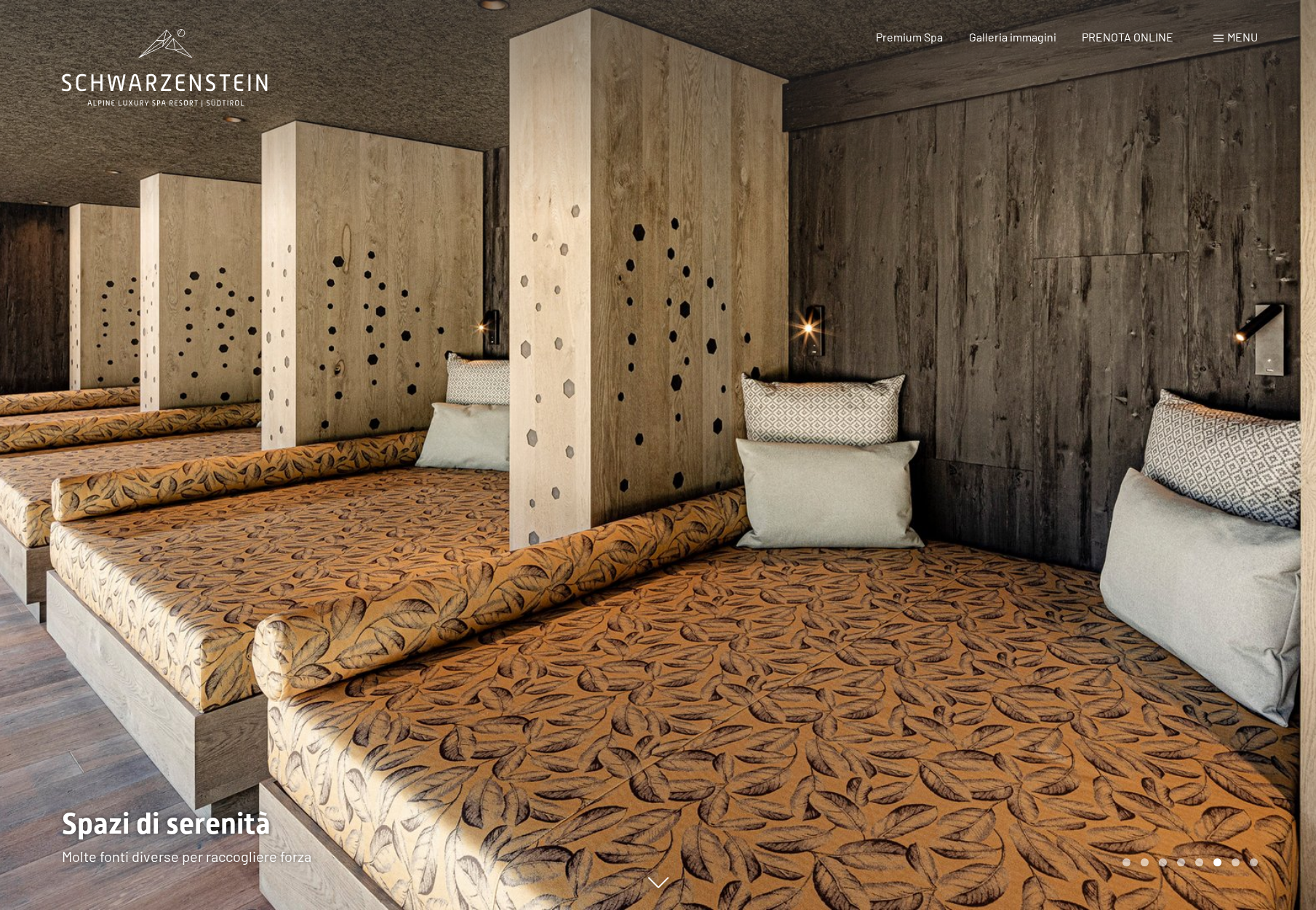
click at [1172, 411] on div at bounding box center [987, 455] width 658 height 910
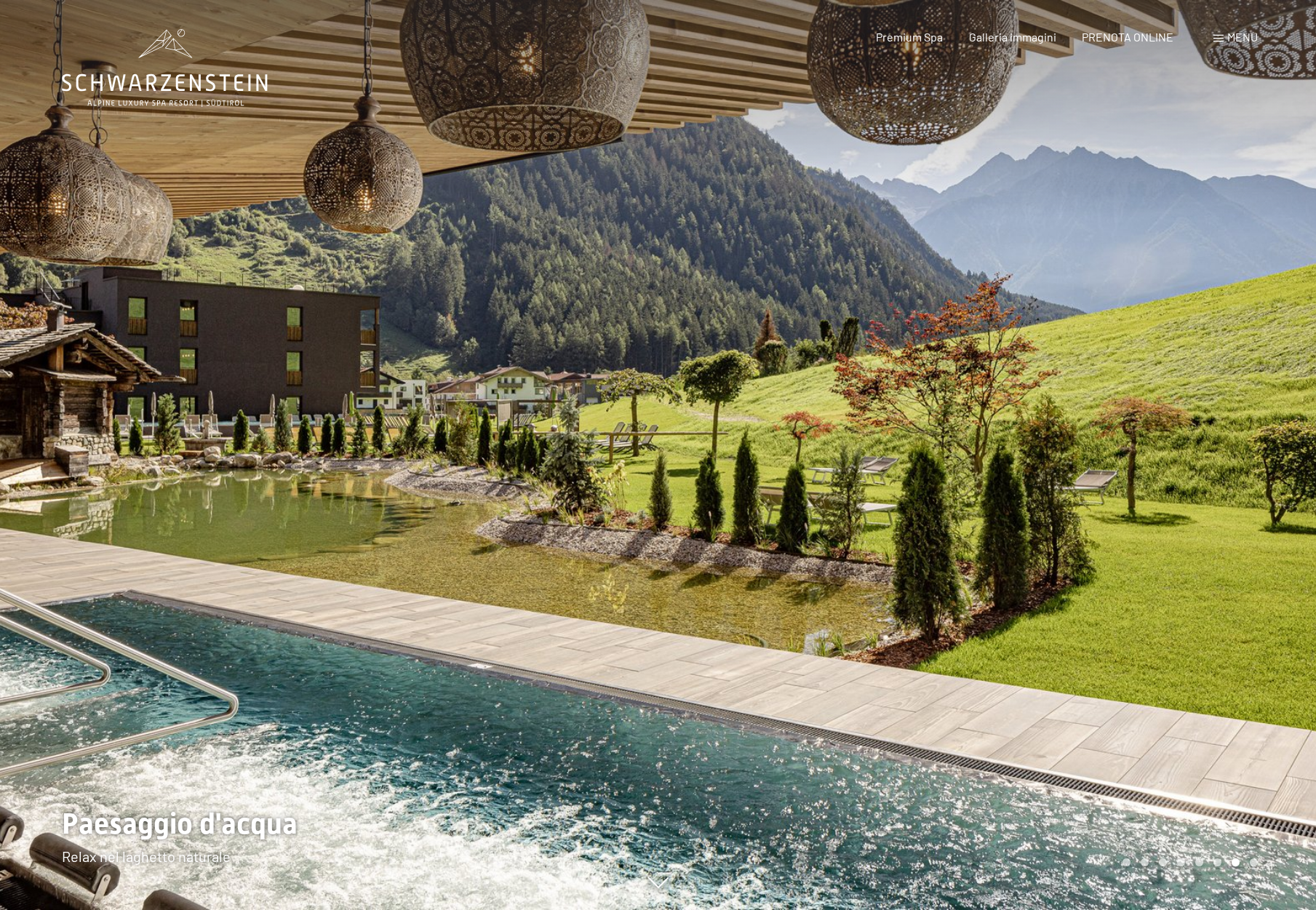
click at [1172, 411] on div at bounding box center [987, 455] width 658 height 910
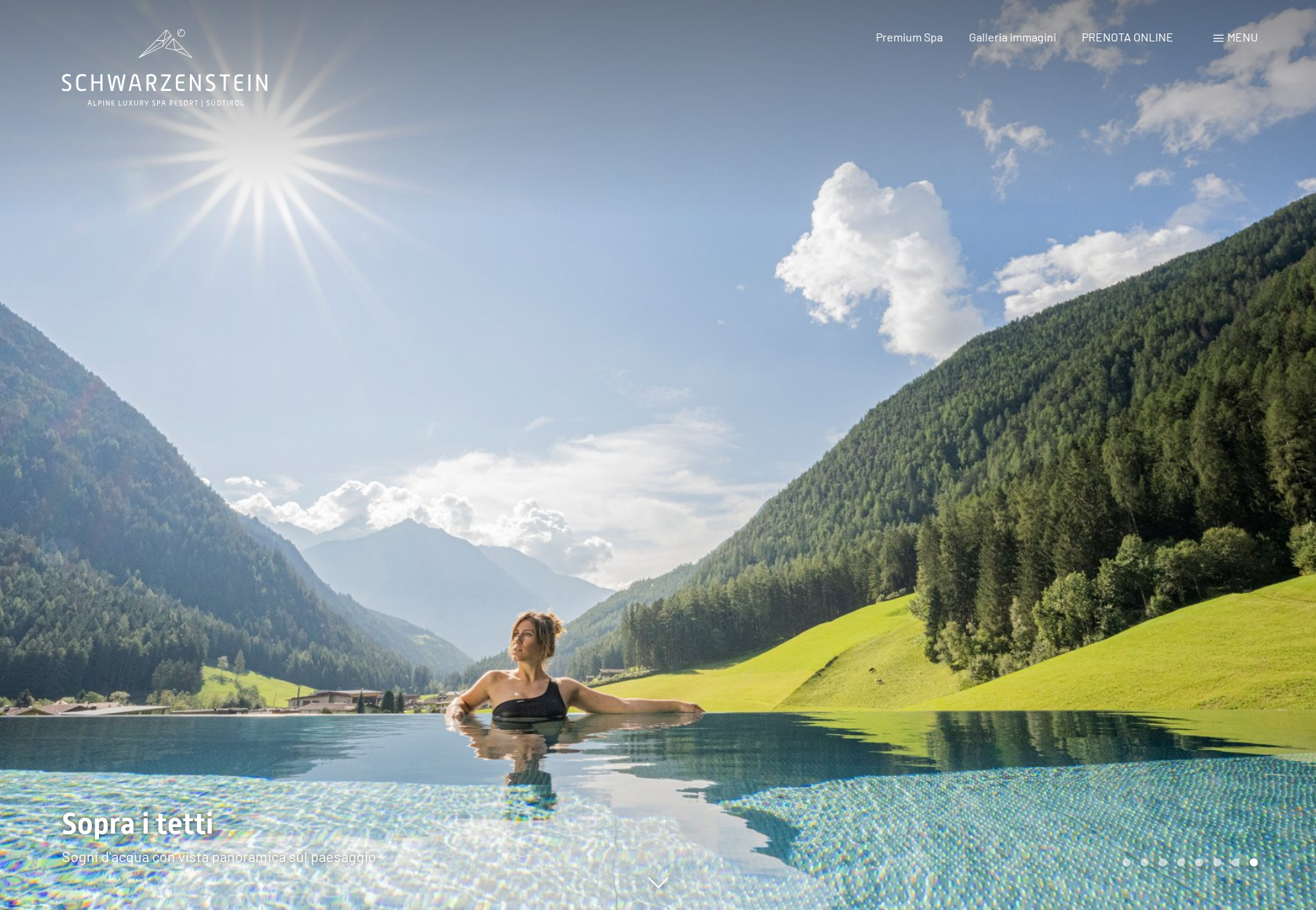
click at [1172, 411] on div at bounding box center [987, 455] width 658 height 910
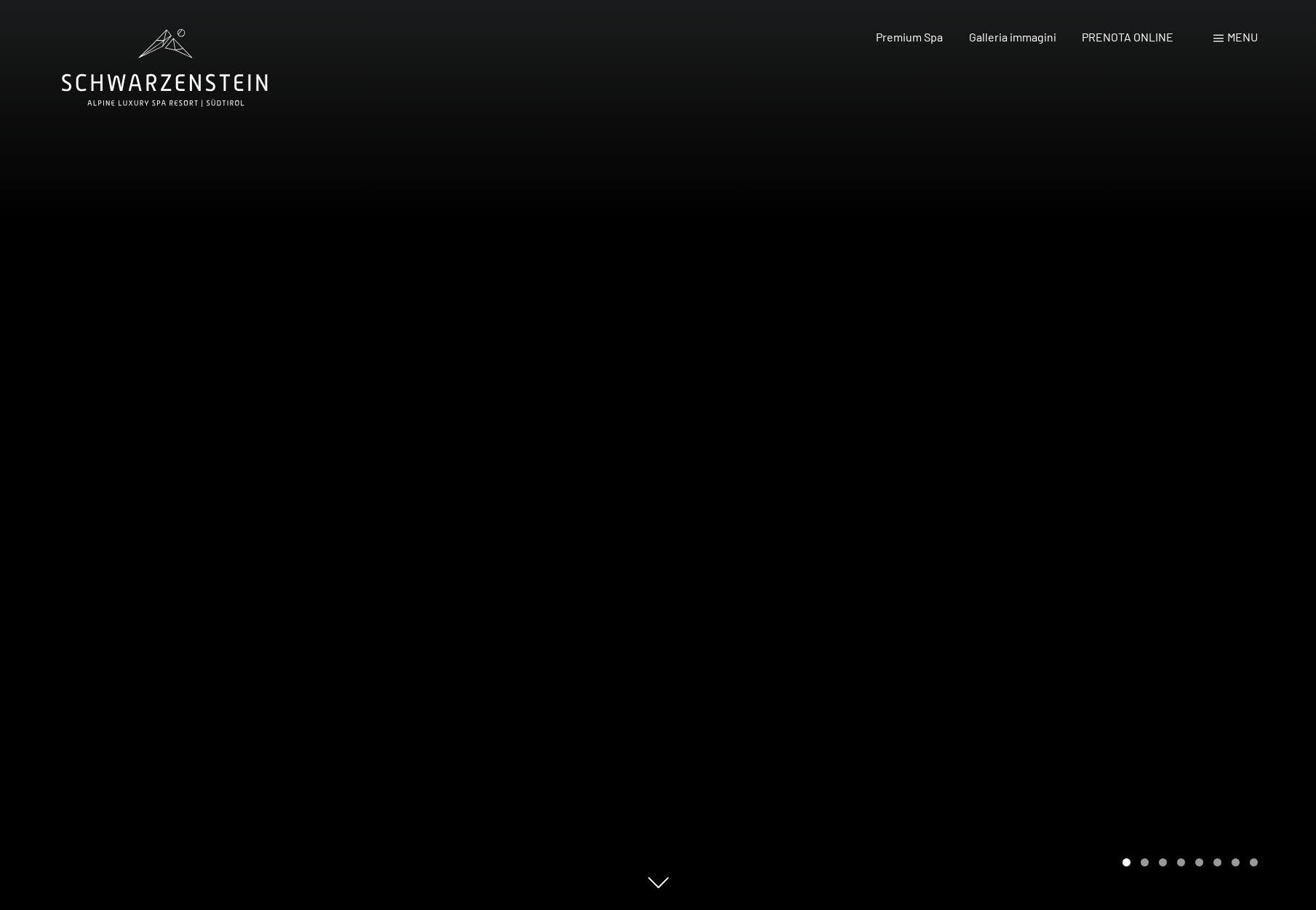
click at [1172, 411] on div at bounding box center [987, 455] width 658 height 910
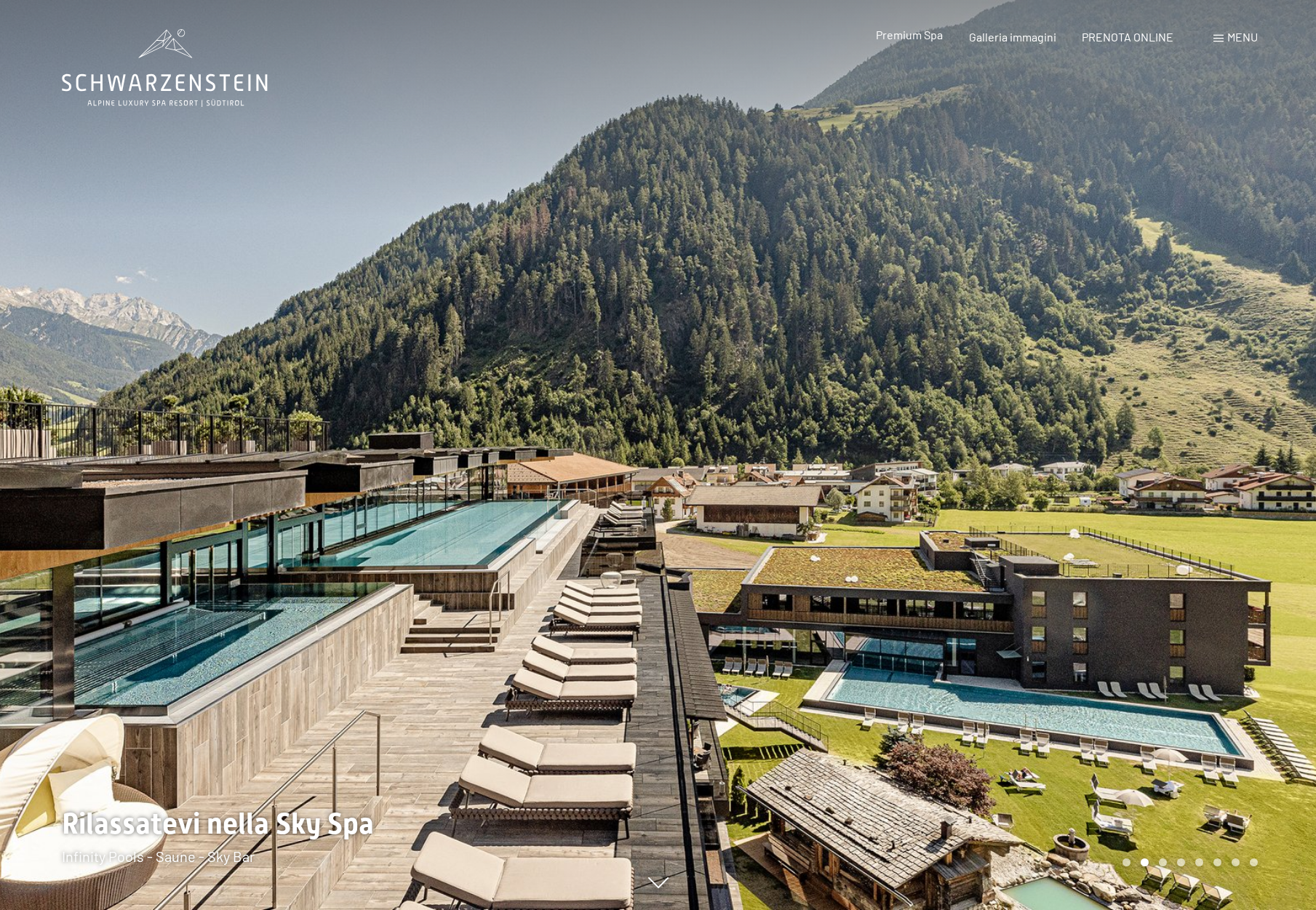
click at [913, 30] on span "Premium Spa" at bounding box center [910, 35] width 67 height 14
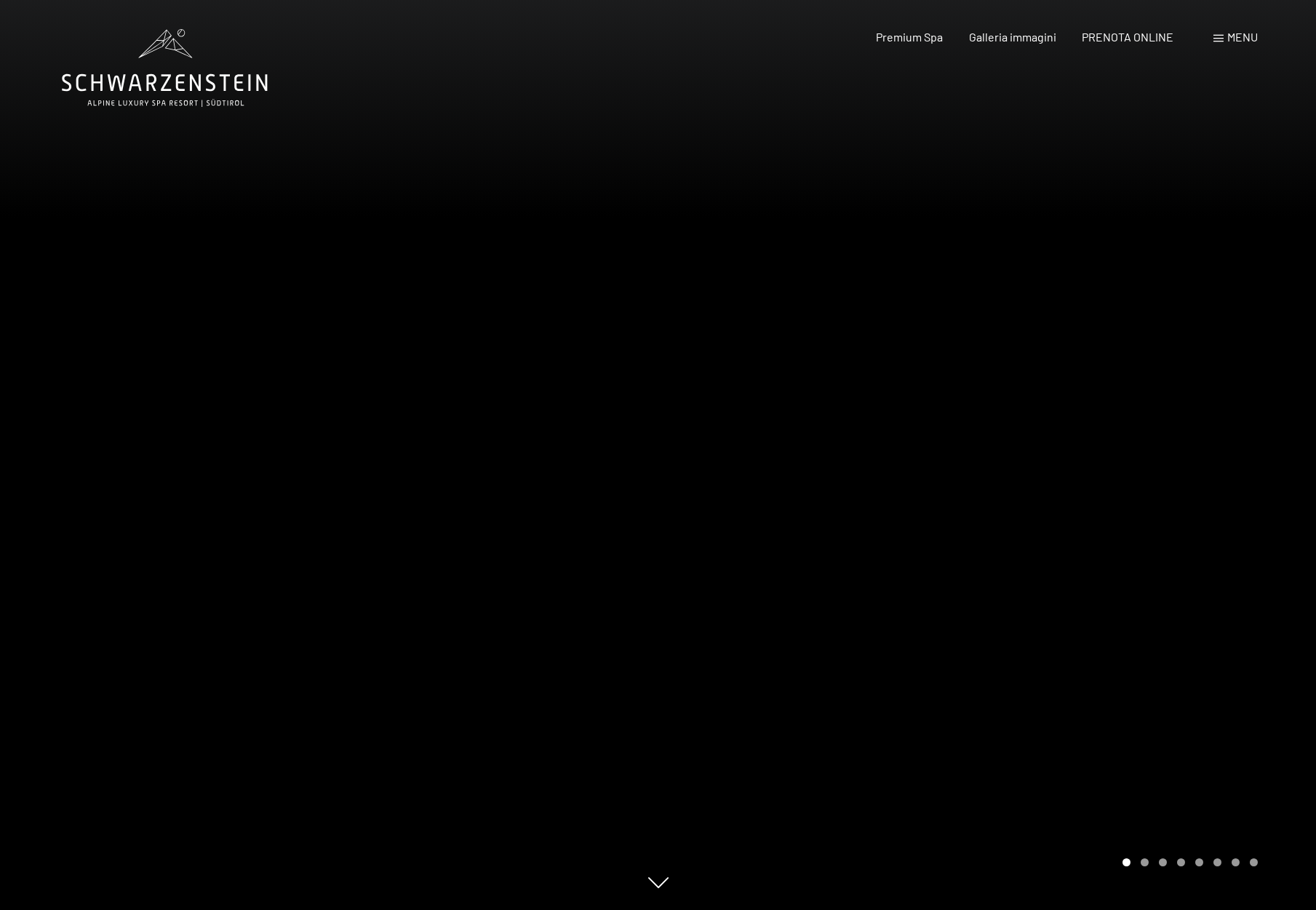
click at [170, 73] on icon at bounding box center [165, 68] width 206 height 78
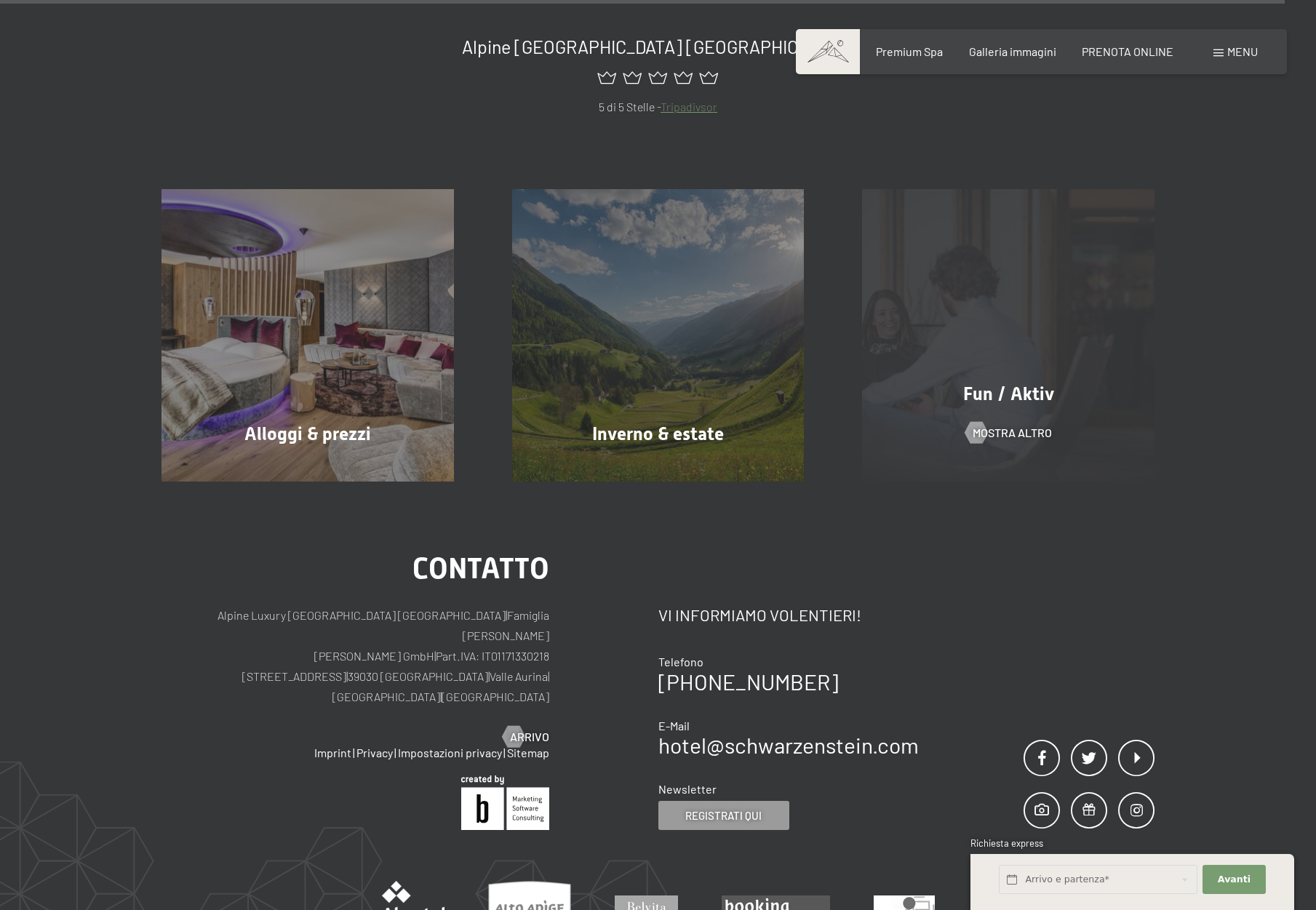
scroll to position [7003, 0]
